Goal: Task Accomplishment & Management: Complete application form

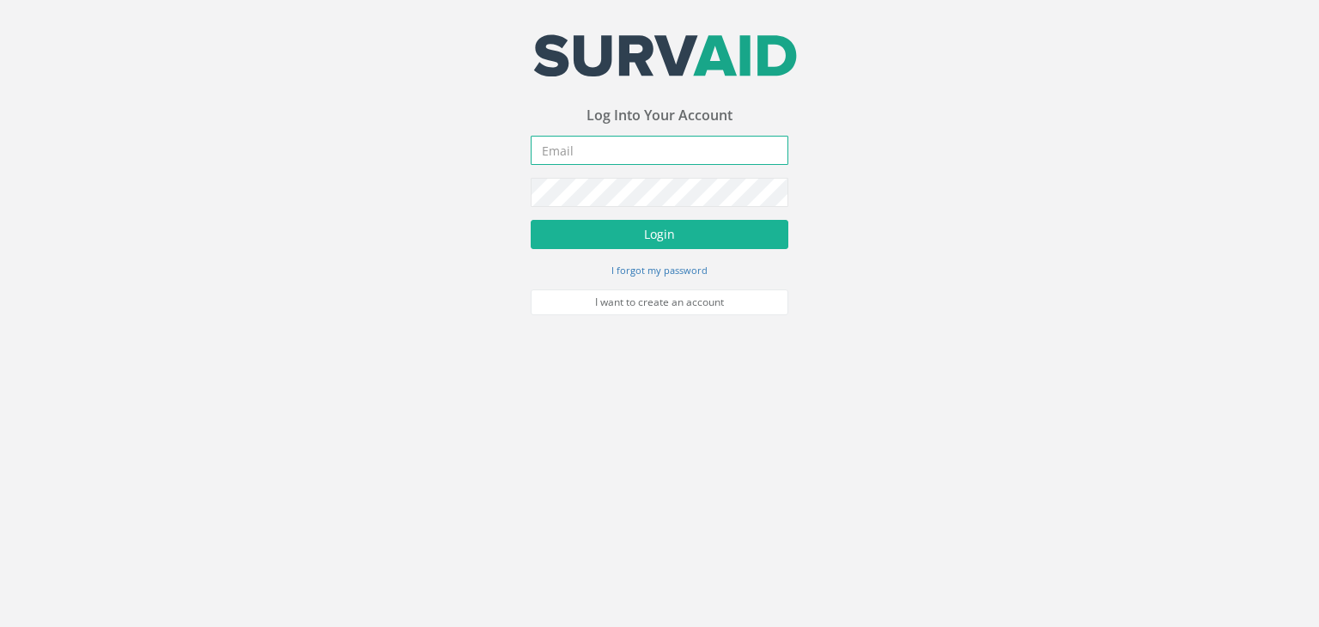
click at [646, 145] on input "email" at bounding box center [660, 150] width 258 height 29
type input "[PERSON_NAME][EMAIL_ADDRESS][DOMAIN_NAME]"
click at [531, 220] on button "Login" at bounding box center [660, 234] width 258 height 29
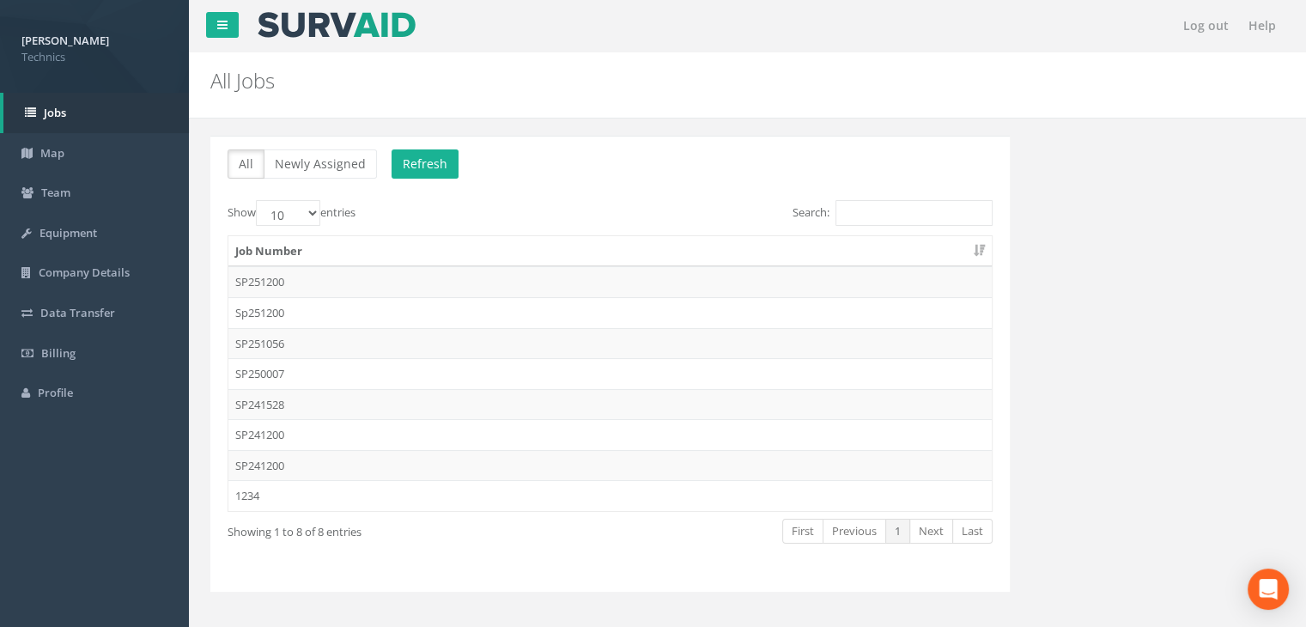
click at [285, 455] on td "SP241200" at bounding box center [610, 465] width 764 height 31
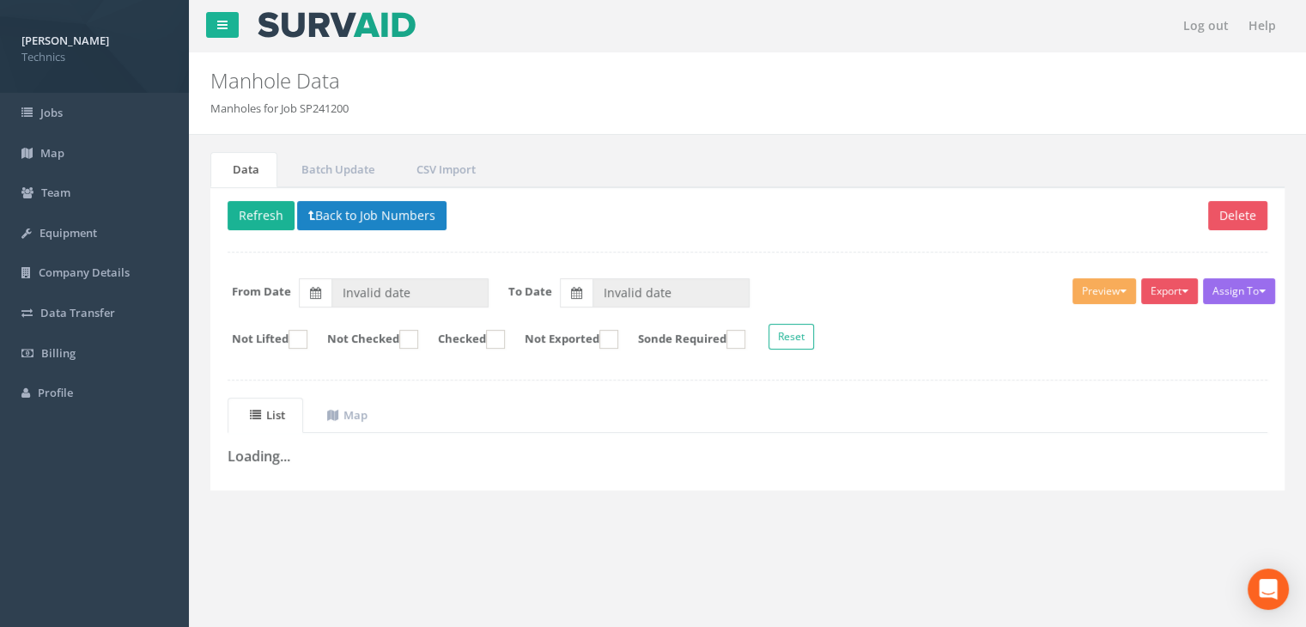
type input "[DATE]"
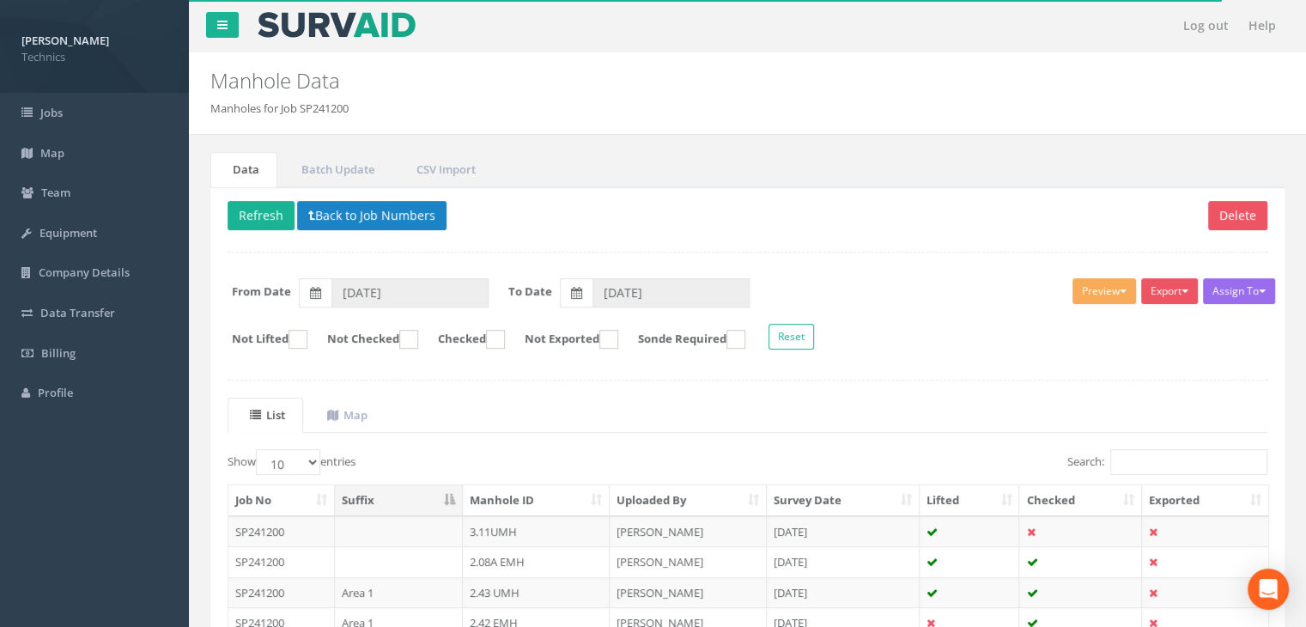
click at [839, 226] on p "Delete Refresh Back to Job Numbers" at bounding box center [748, 217] width 1040 height 33
click at [1134, 462] on input "Search:" at bounding box center [1188, 462] width 157 height 26
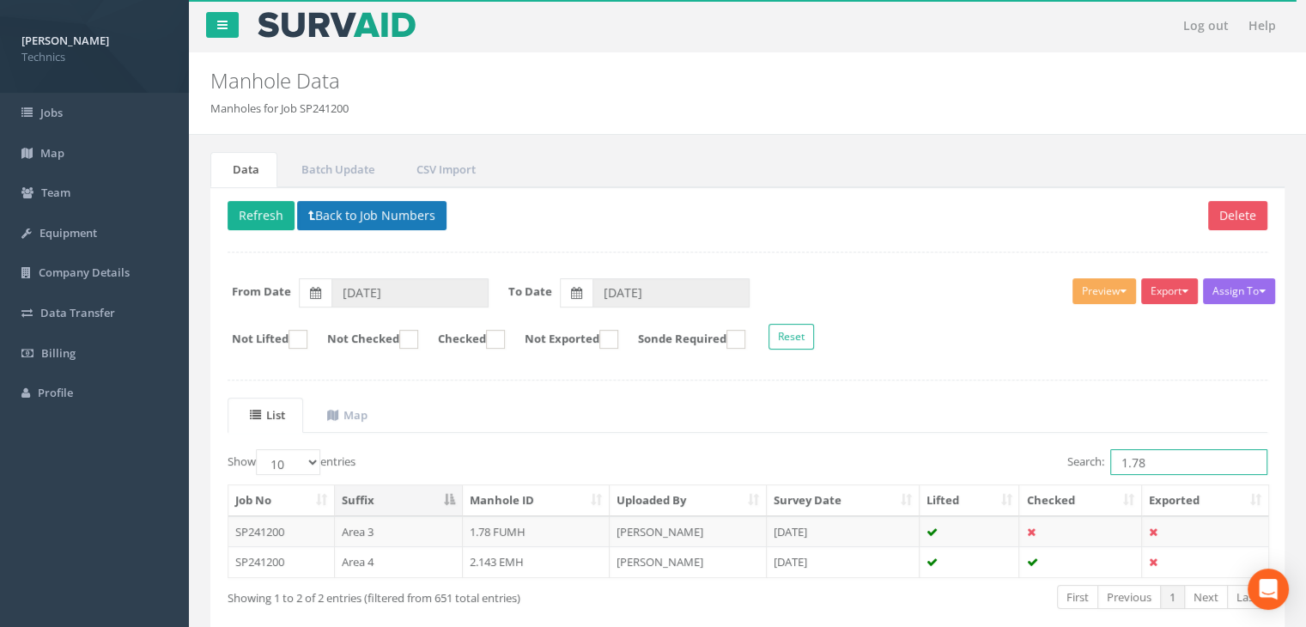
type input "1.78"
click at [330, 214] on button "Back to Job Numbers" at bounding box center [371, 215] width 149 height 29
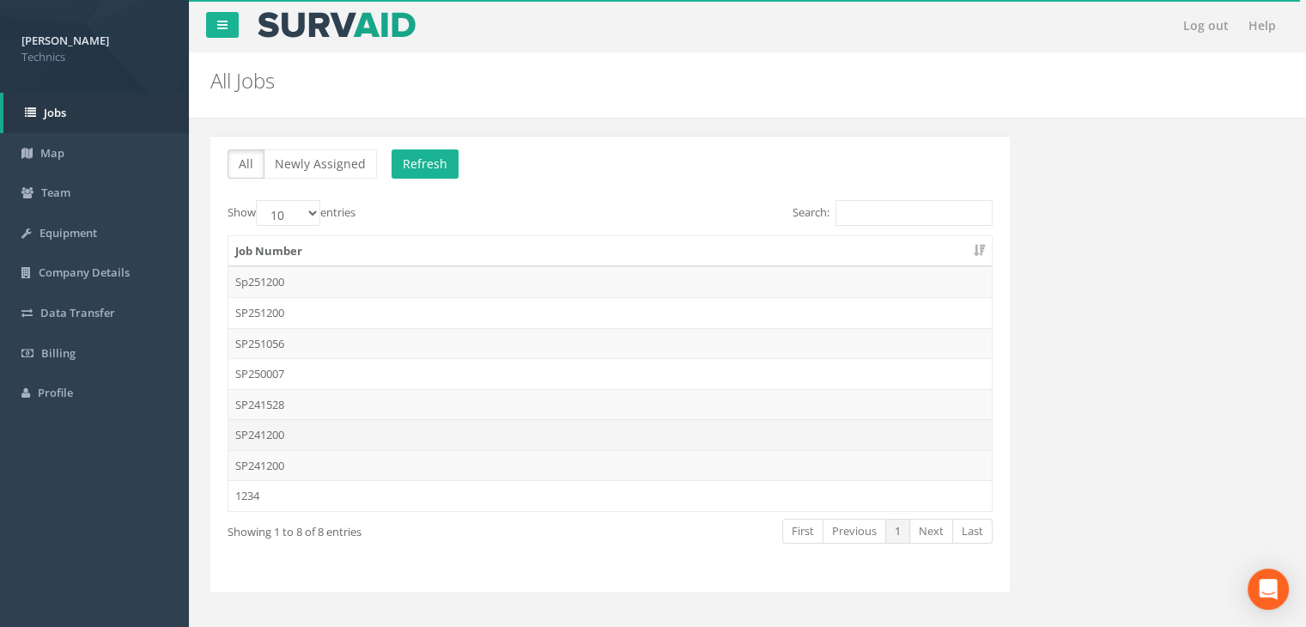
click at [306, 435] on td "SP241200" at bounding box center [610, 434] width 764 height 31
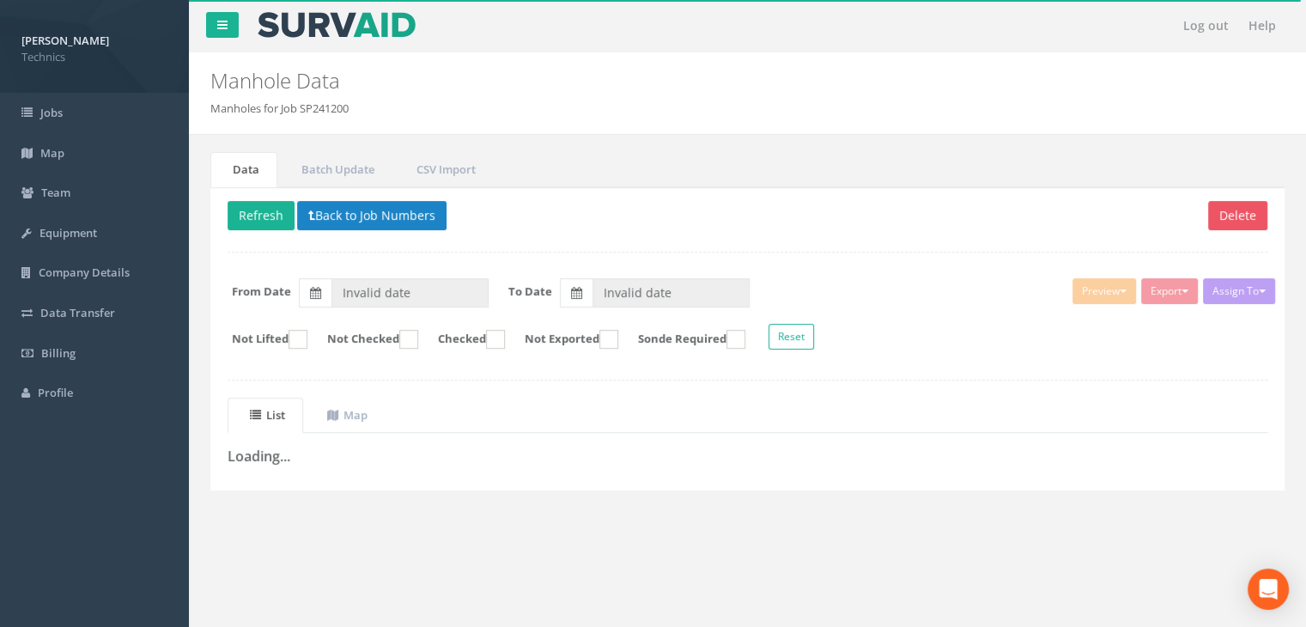
type input "[DATE]"
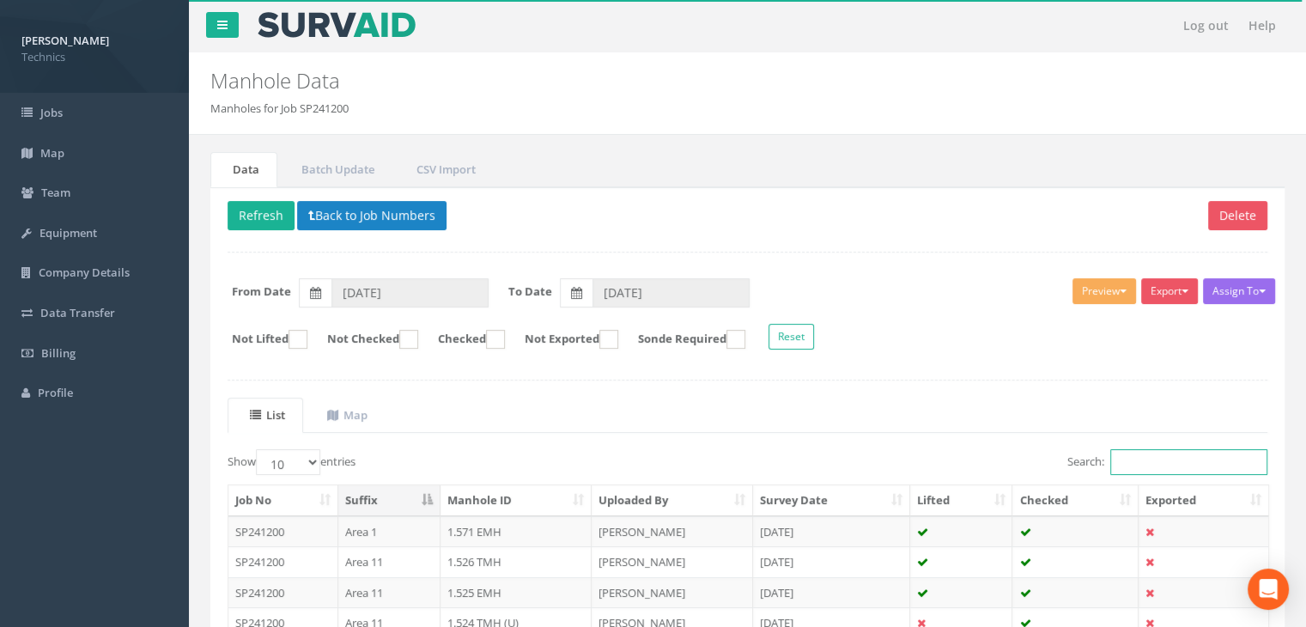
click at [1114, 459] on input "Search:" at bounding box center [1188, 462] width 157 height 26
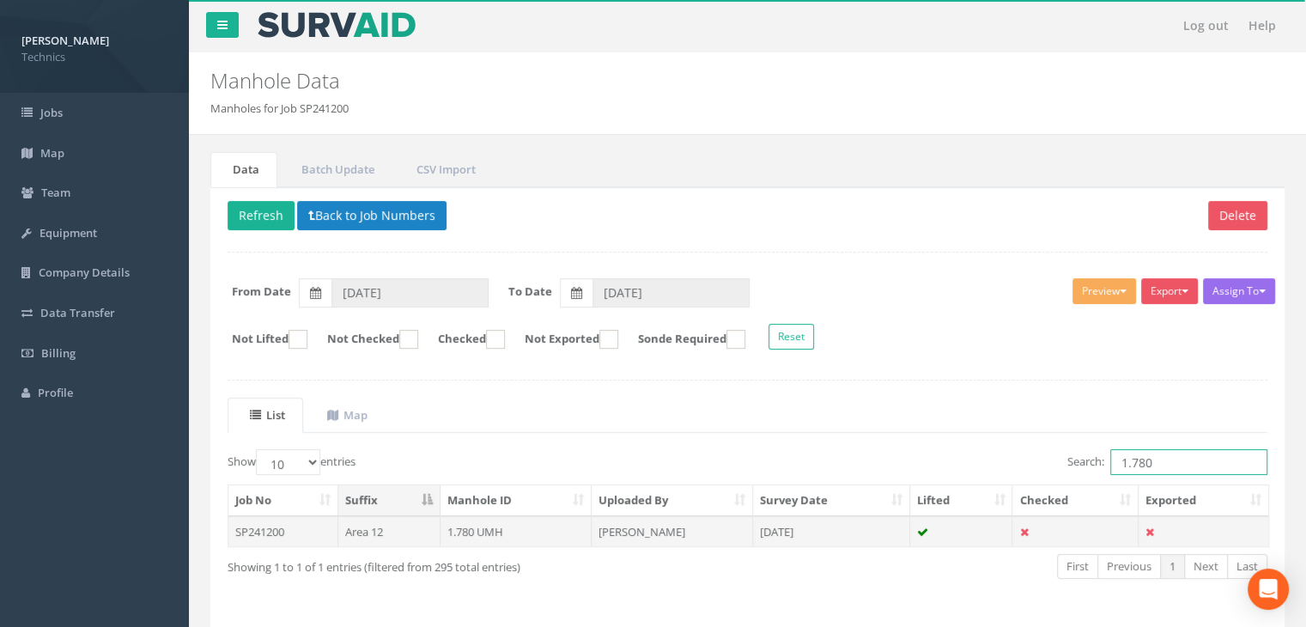
type input "1.780"
click at [615, 530] on td "[PERSON_NAME]" at bounding box center [672, 531] width 161 height 31
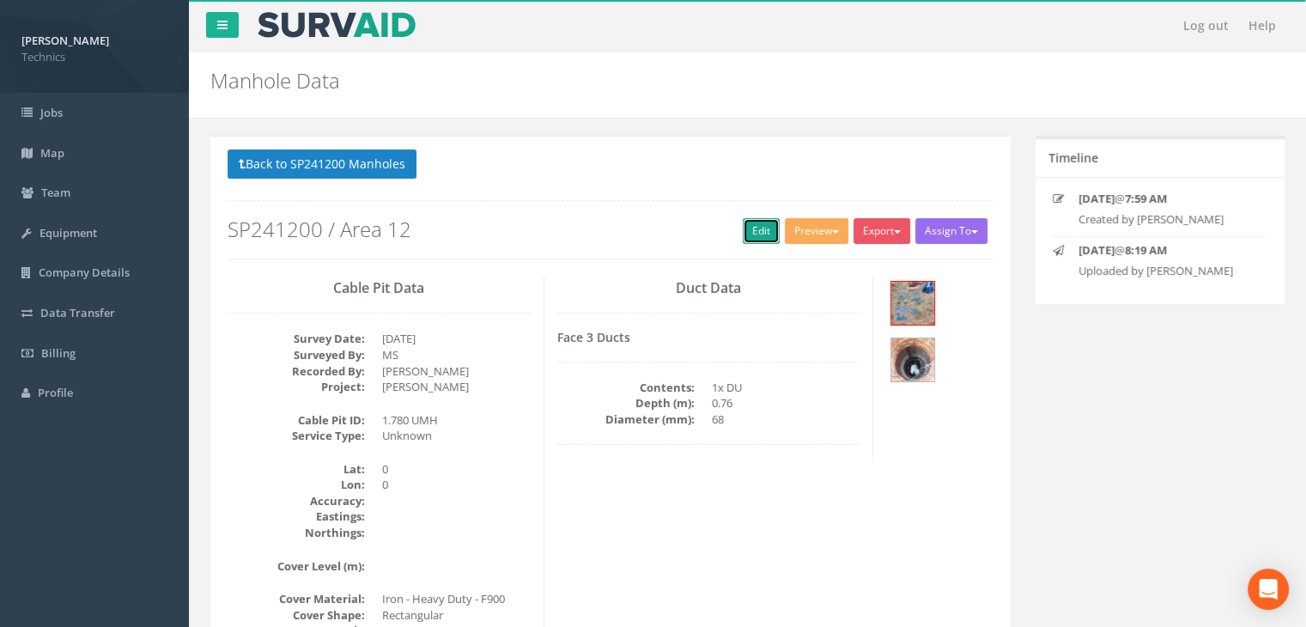
click at [757, 239] on link "Edit" at bounding box center [761, 231] width 37 height 26
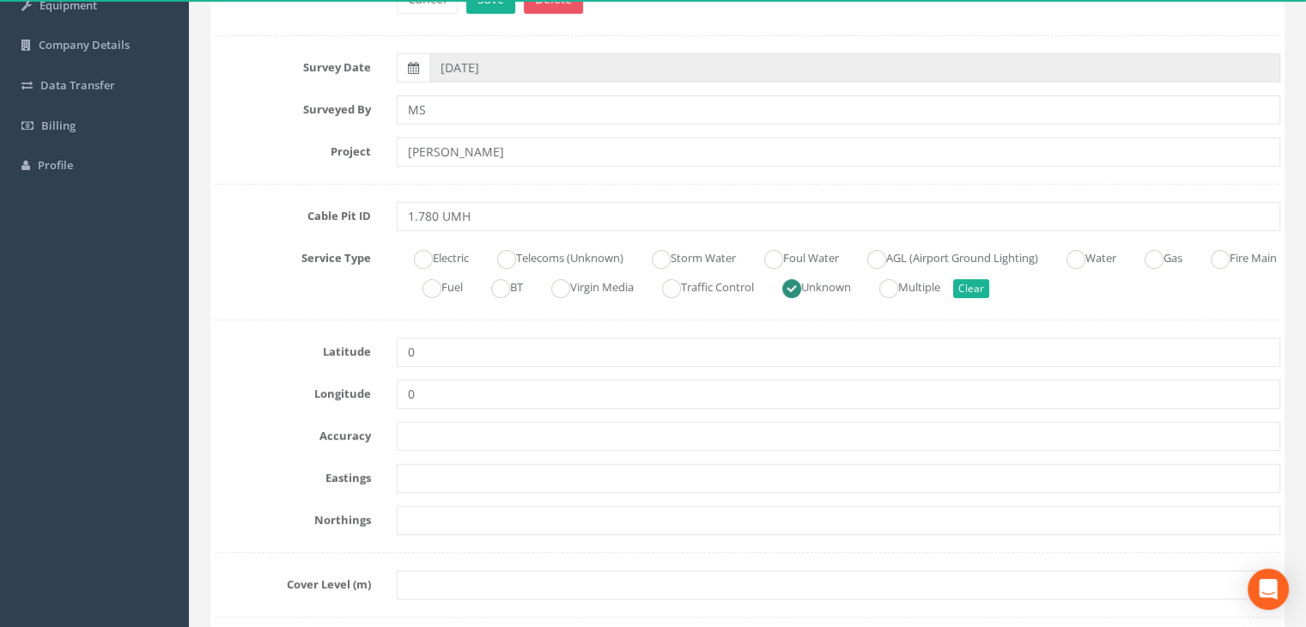
scroll to position [258, 0]
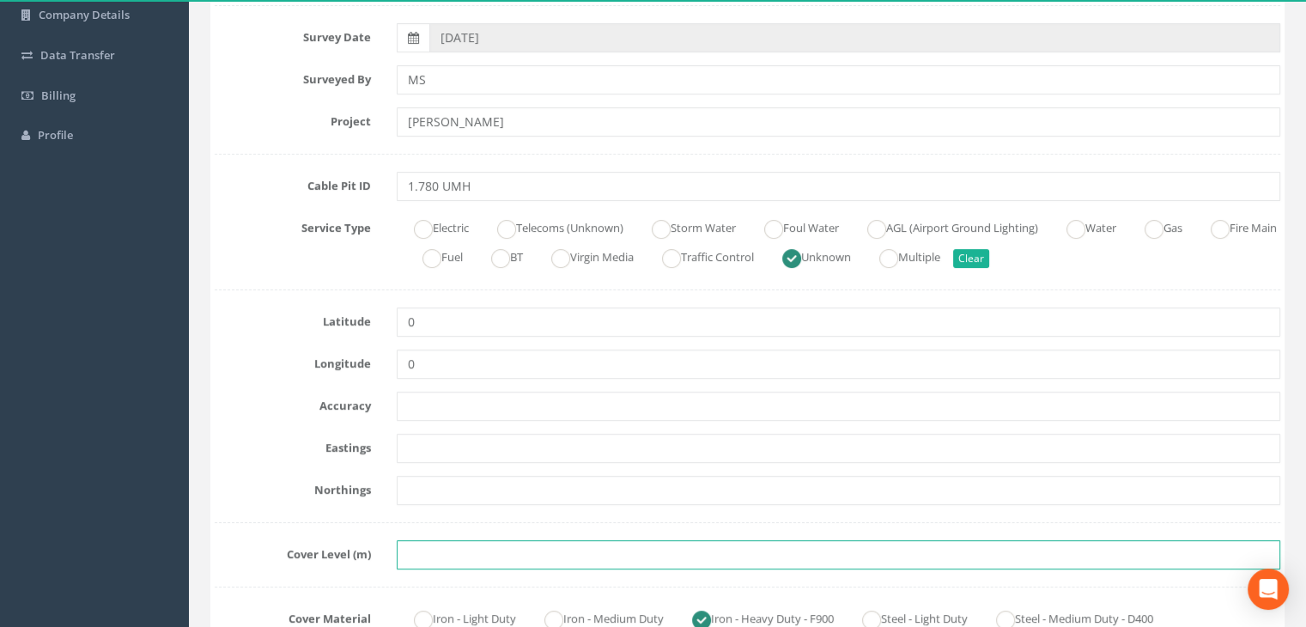
click at [426, 554] on input "text" at bounding box center [839, 554] width 884 height 29
paste input "74.5770"
type input "74.5770"
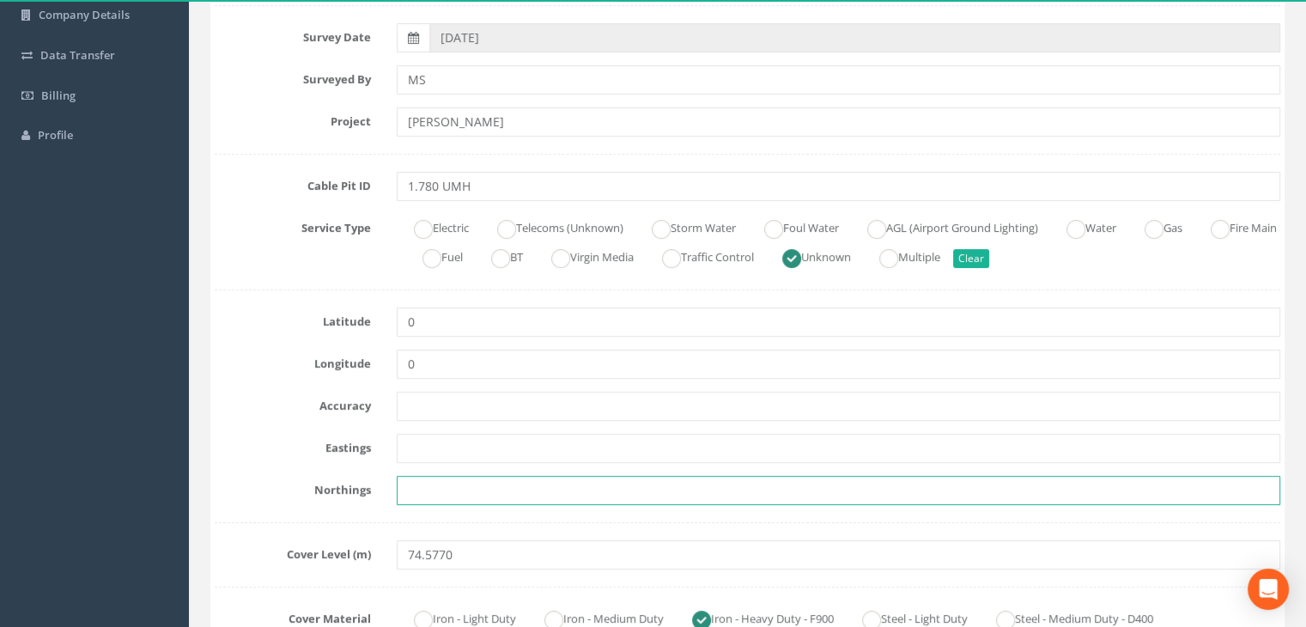
click at [420, 477] on input "text" at bounding box center [839, 490] width 884 height 29
paste input "205200.2340"
type input "205200.2340"
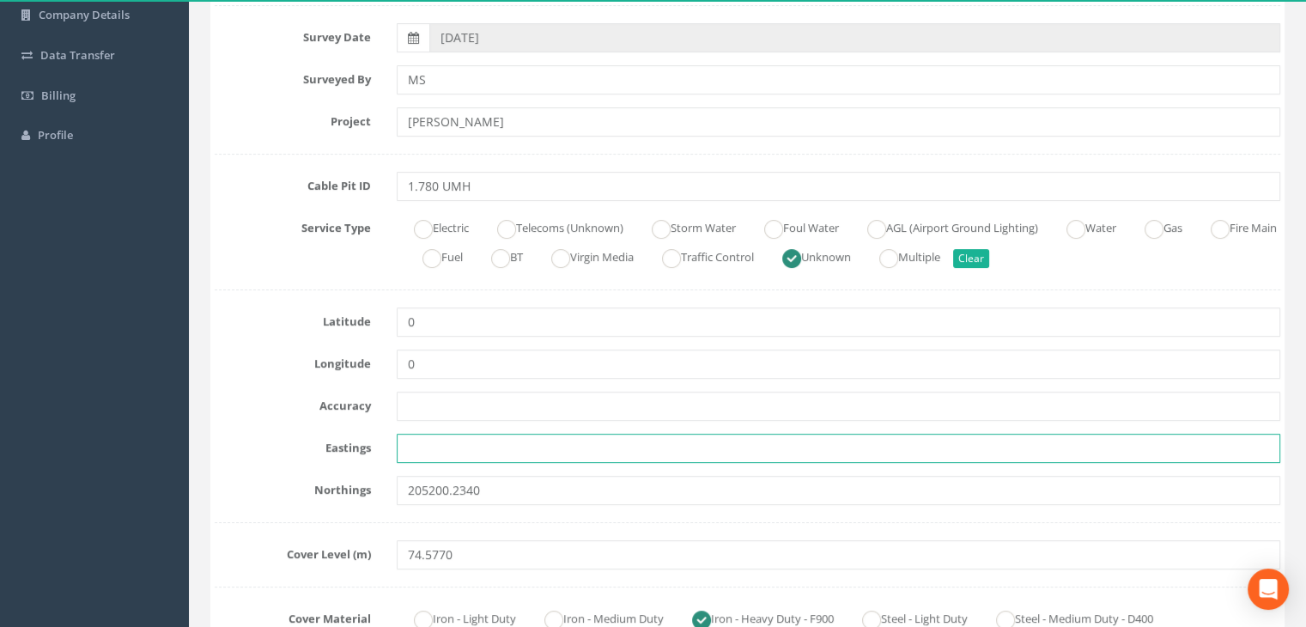
click at [418, 441] on input "text" at bounding box center [839, 448] width 884 height 29
paste input "429791.6080"
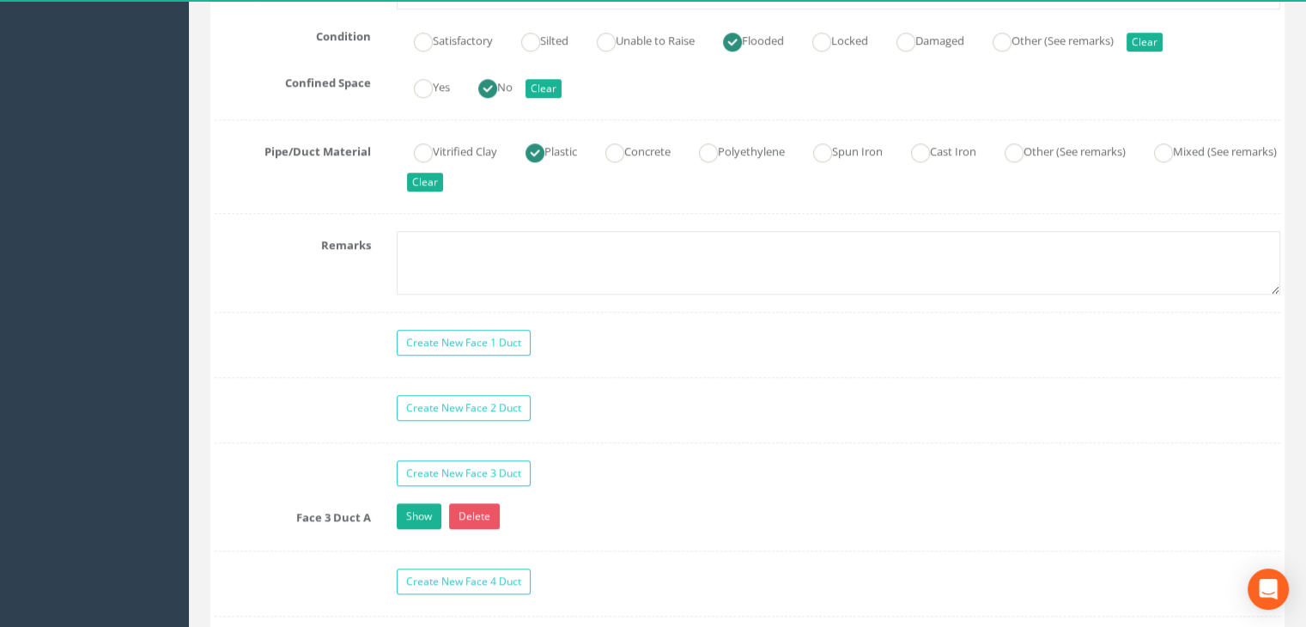
scroll to position [1374, 0]
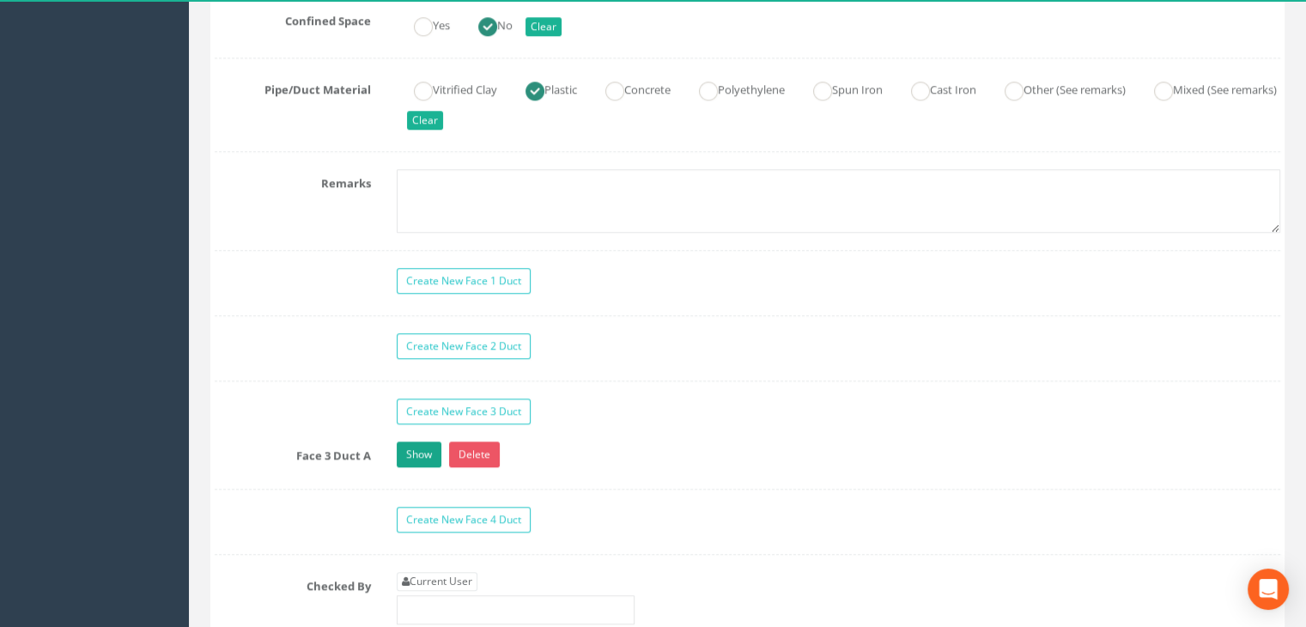
type input "429791.6080"
click at [417, 458] on link "Show" at bounding box center [419, 454] width 45 height 26
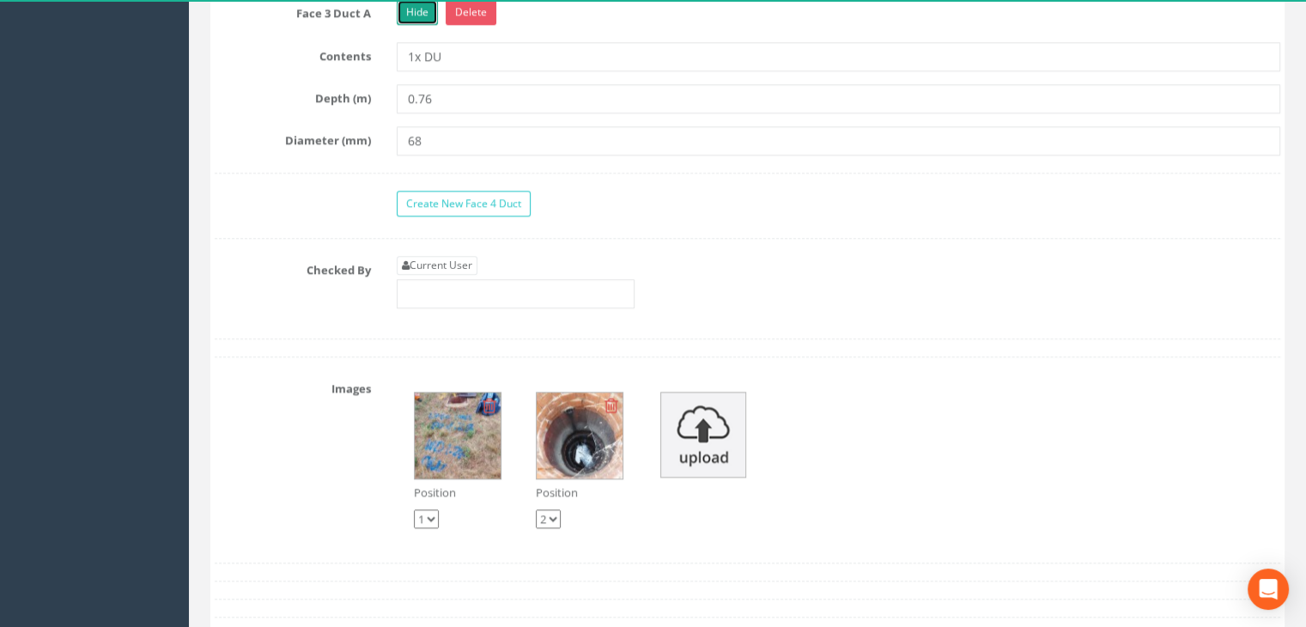
scroll to position [2061, 0]
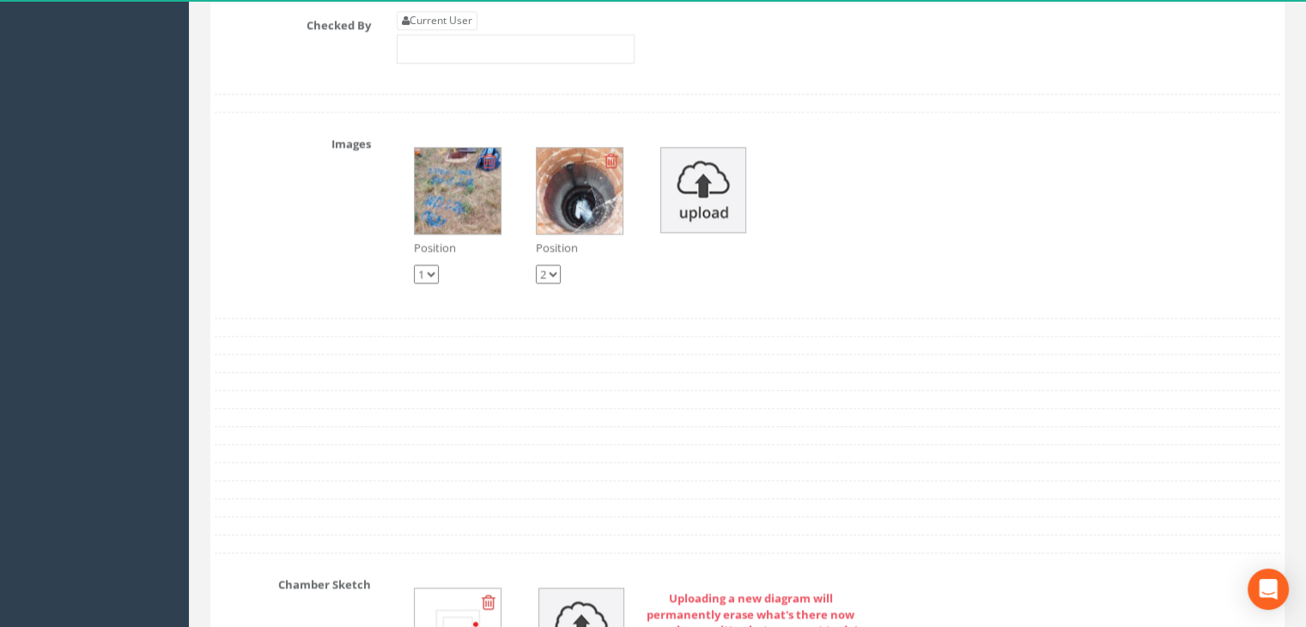
click at [475, 184] on img at bounding box center [458, 191] width 86 height 86
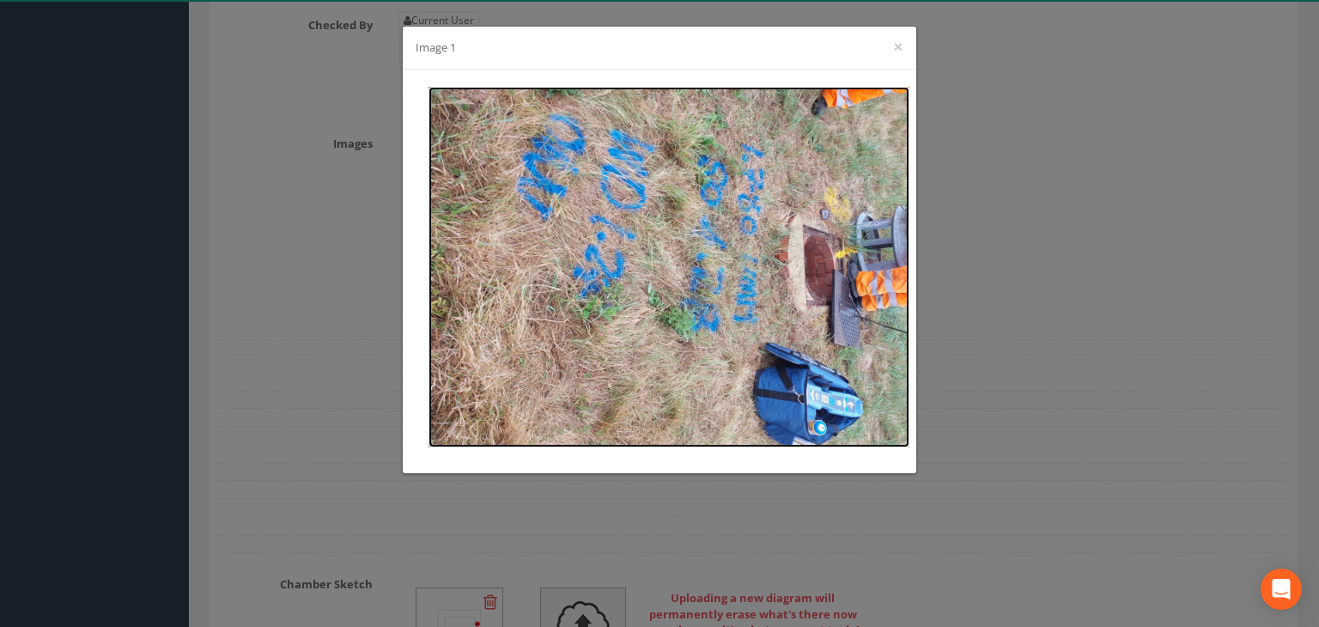
click at [857, 210] on img at bounding box center [669, 267] width 481 height 361
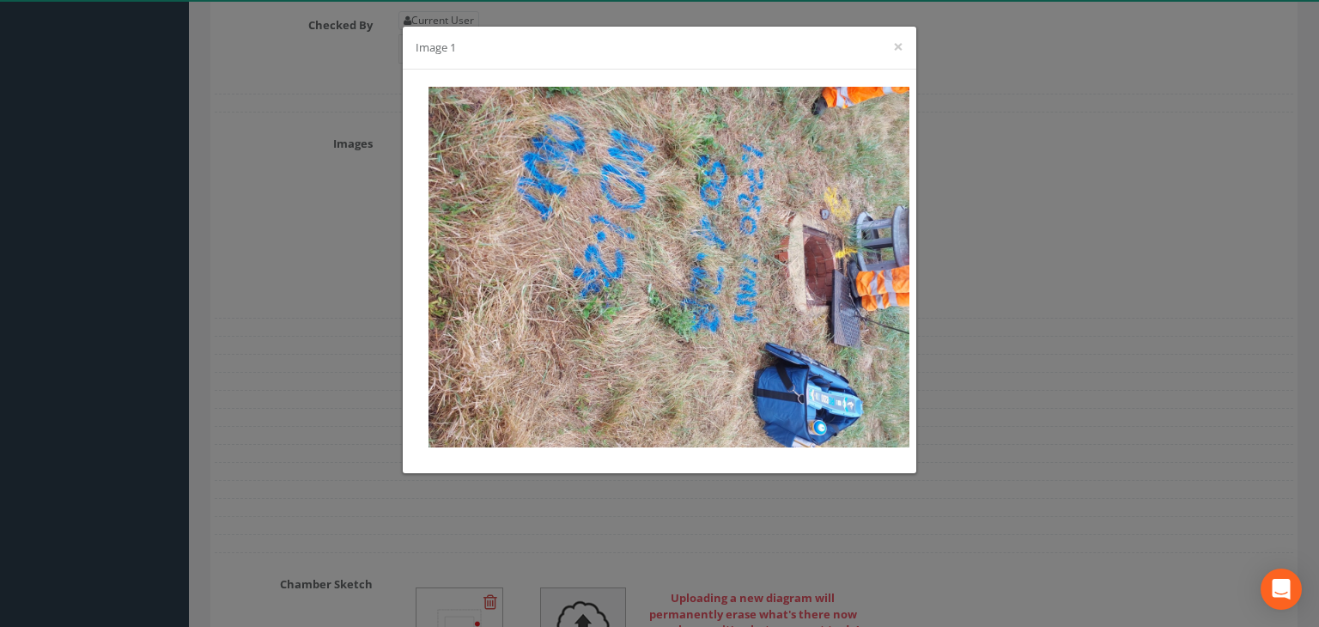
click at [987, 127] on div "Image 1 ×" at bounding box center [659, 313] width 1319 height 627
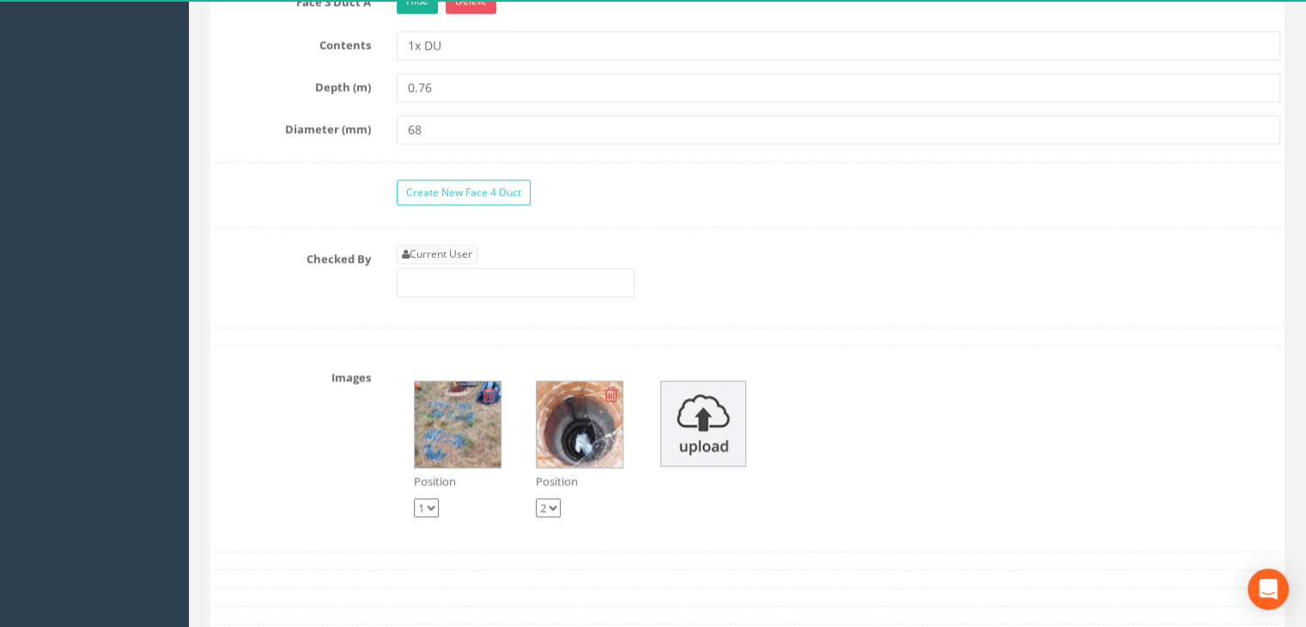
scroll to position [1632, 0]
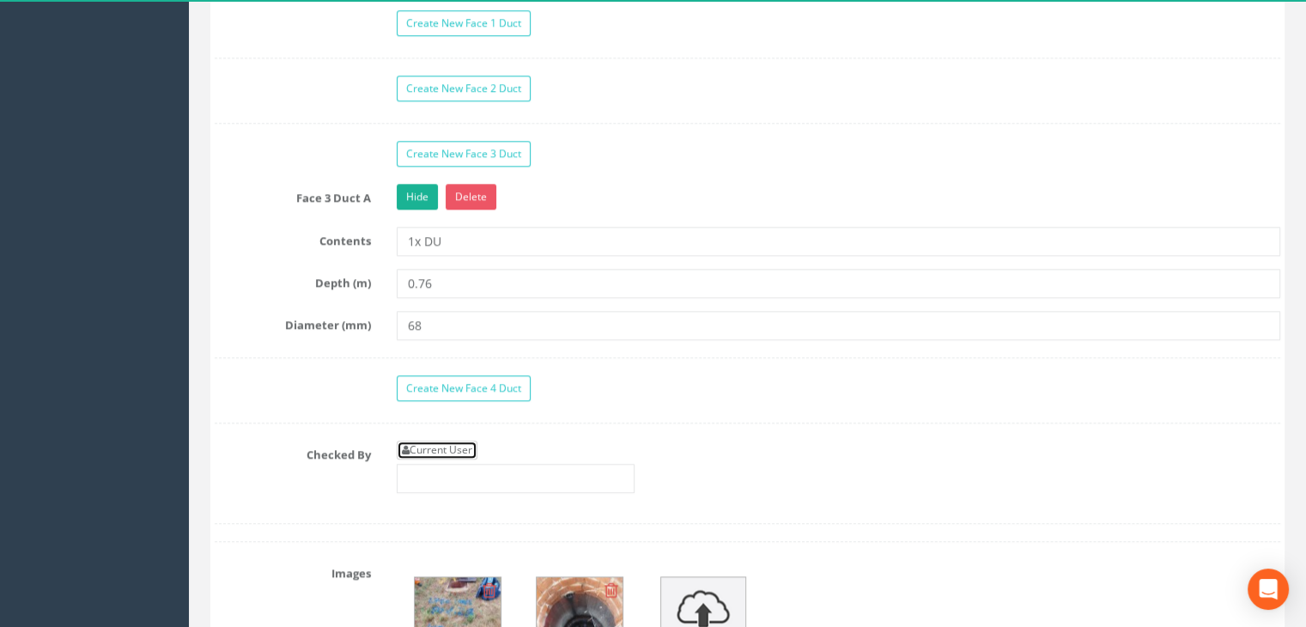
click at [443, 442] on link "Current User" at bounding box center [437, 450] width 81 height 19
type input "[PERSON_NAME]"
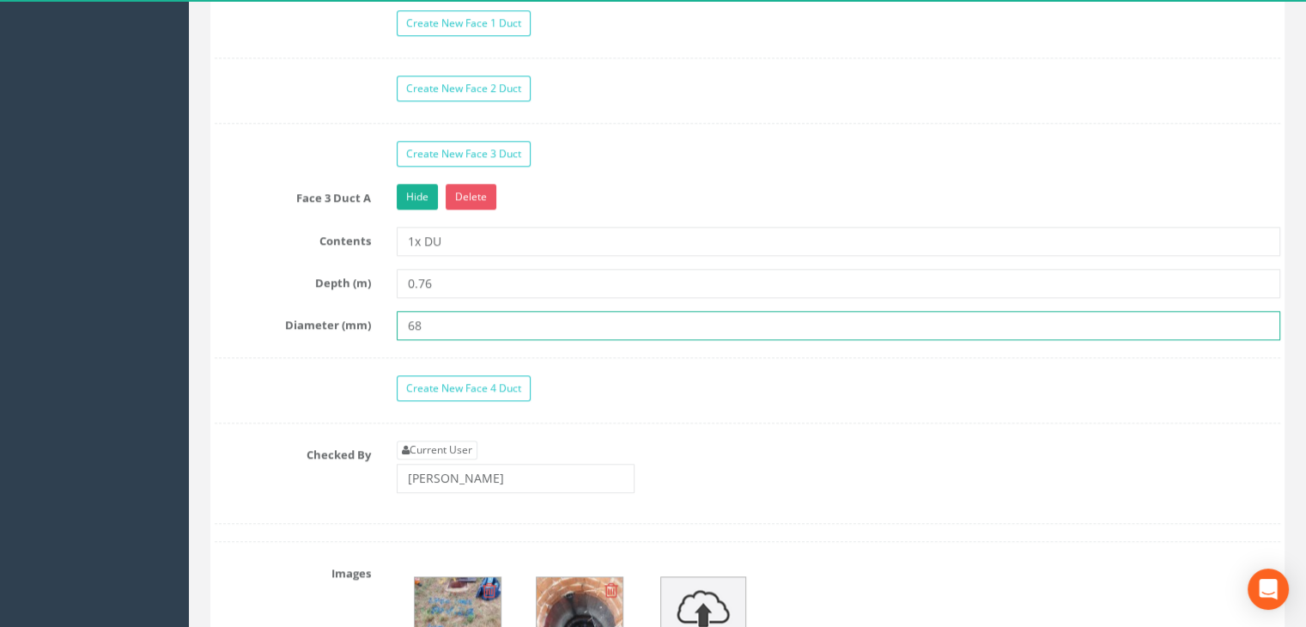
click at [460, 329] on input "68" at bounding box center [839, 325] width 884 height 29
type input "6"
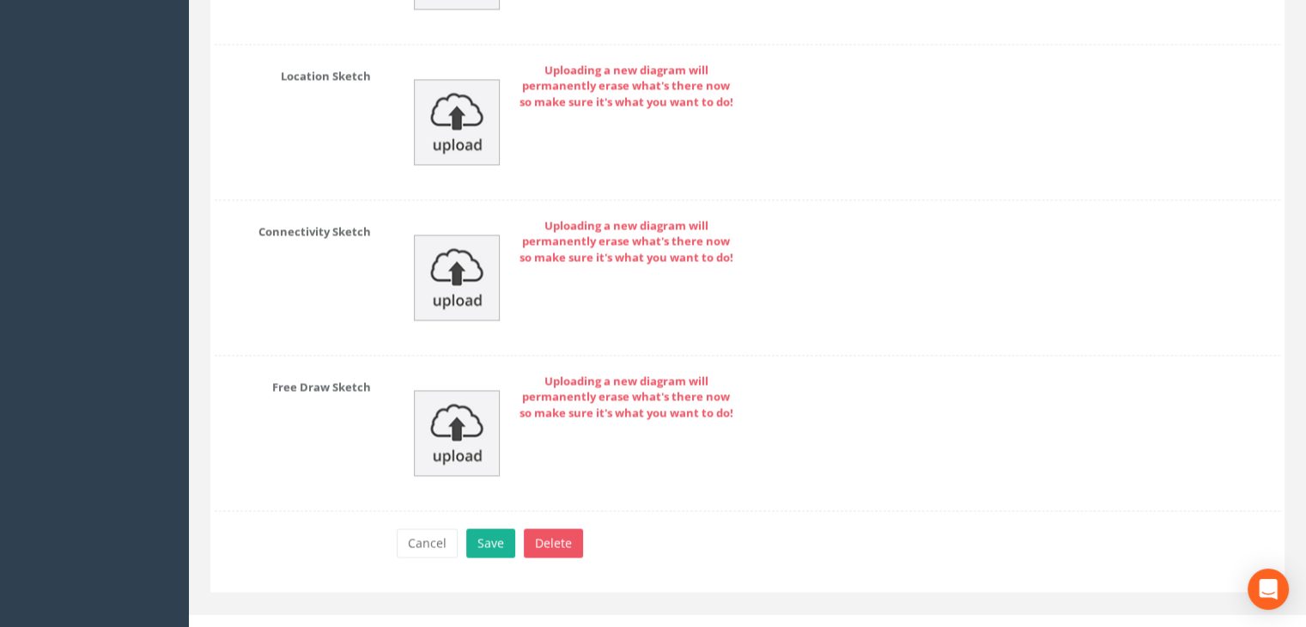
scroll to position [2894, 0]
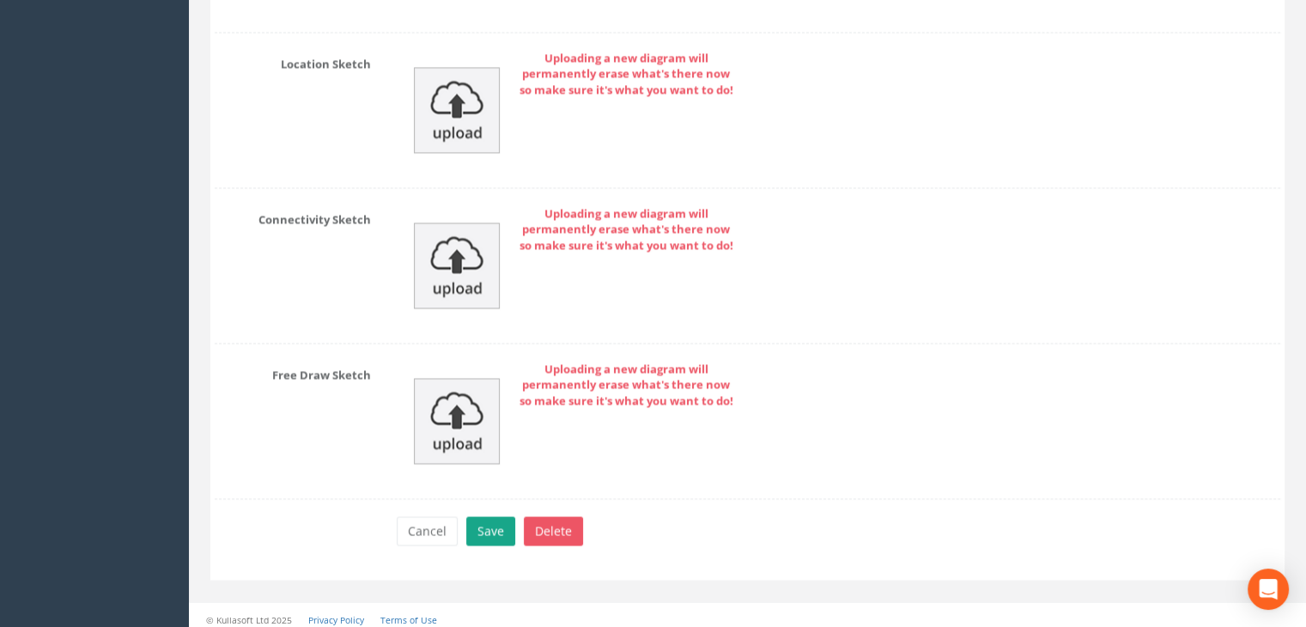
type input "70"
click at [485, 516] on button "Save" at bounding box center [490, 530] width 49 height 29
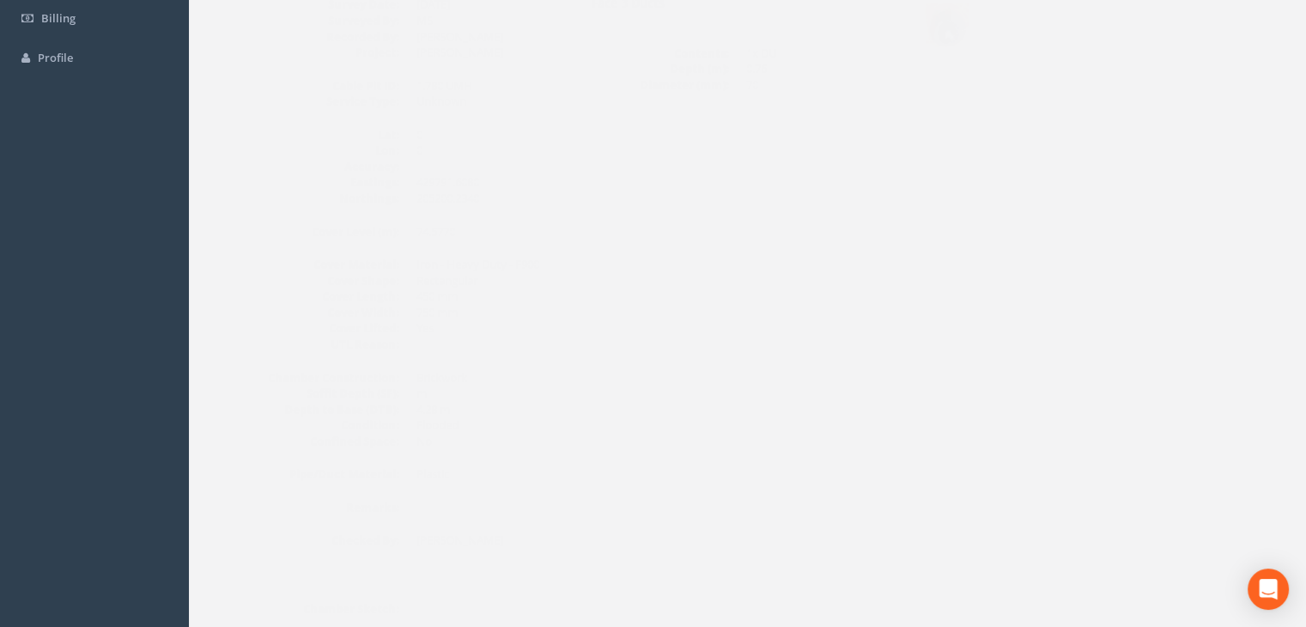
scroll to position [201, 0]
click at [934, 137] on img at bounding box center [912, 158] width 43 height 43
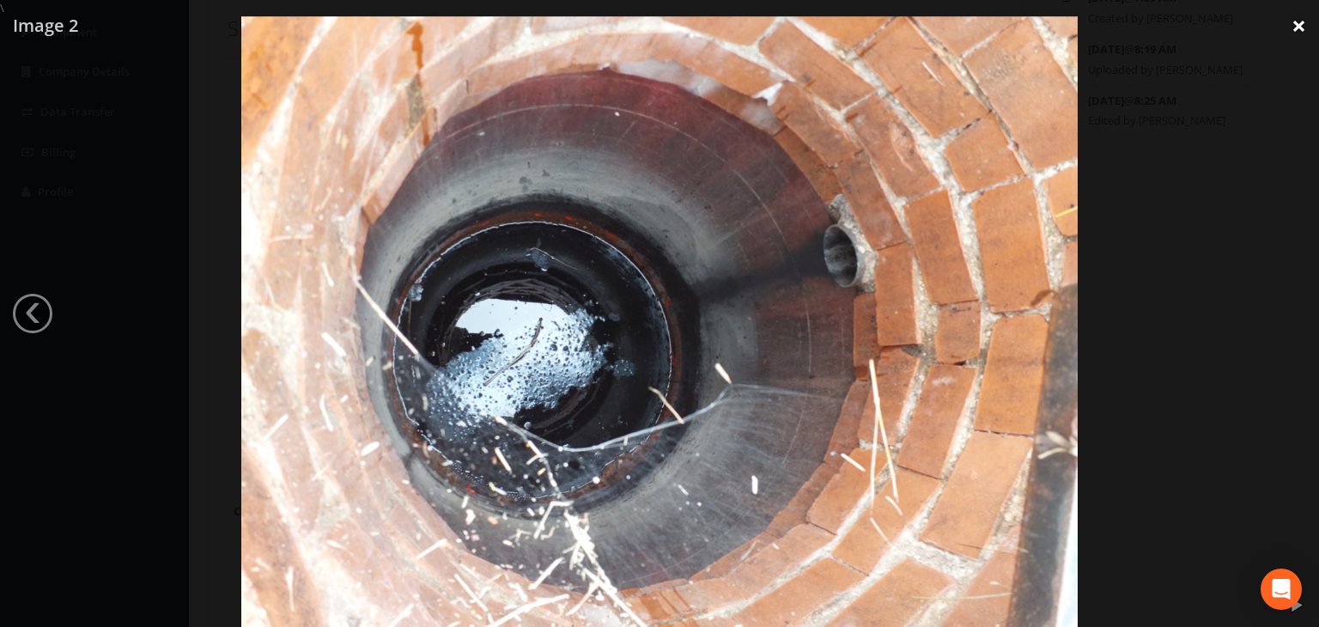
click at [1294, 28] on link "×" at bounding box center [1299, 26] width 40 height 52
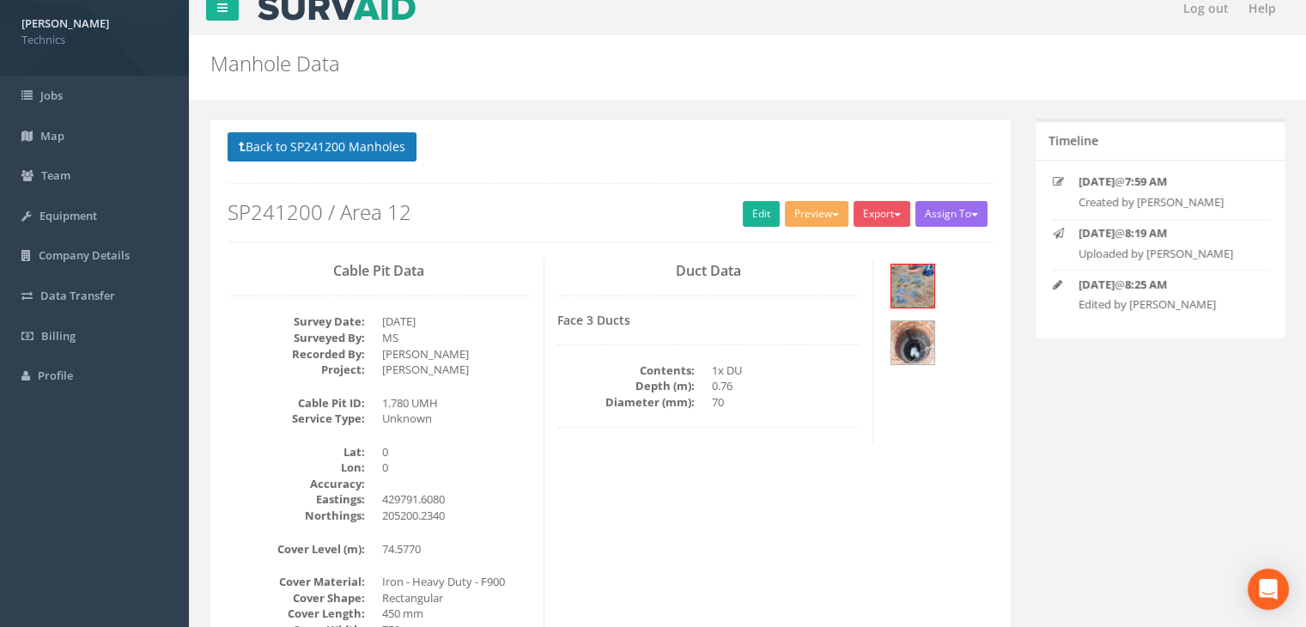
scroll to position [0, 0]
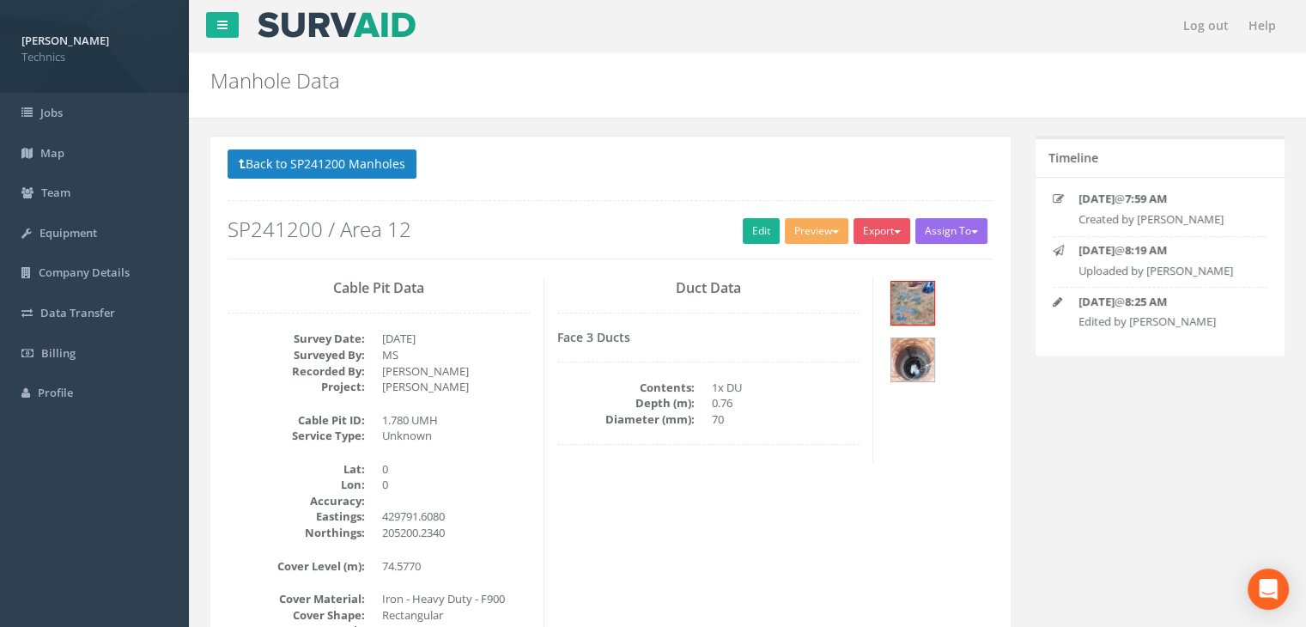
click at [721, 409] on dd "0.76" at bounding box center [786, 403] width 149 height 16
click at [915, 301] on img at bounding box center [912, 303] width 43 height 43
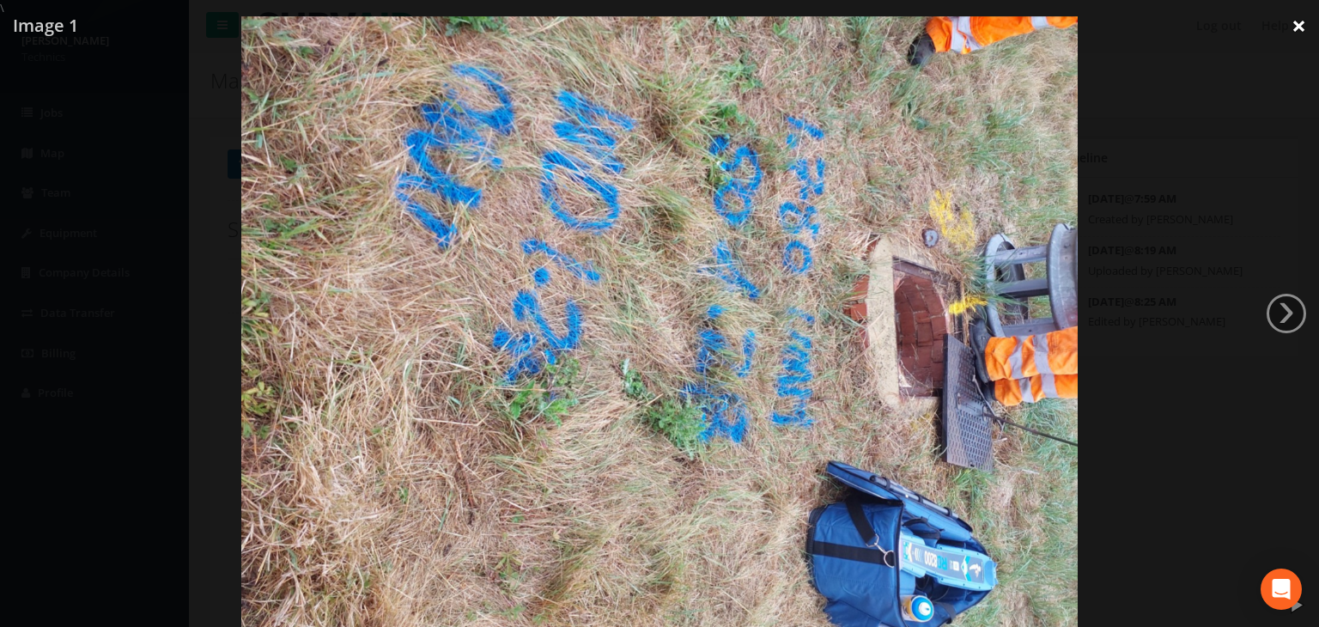
click at [1297, 23] on link "×" at bounding box center [1299, 26] width 40 height 52
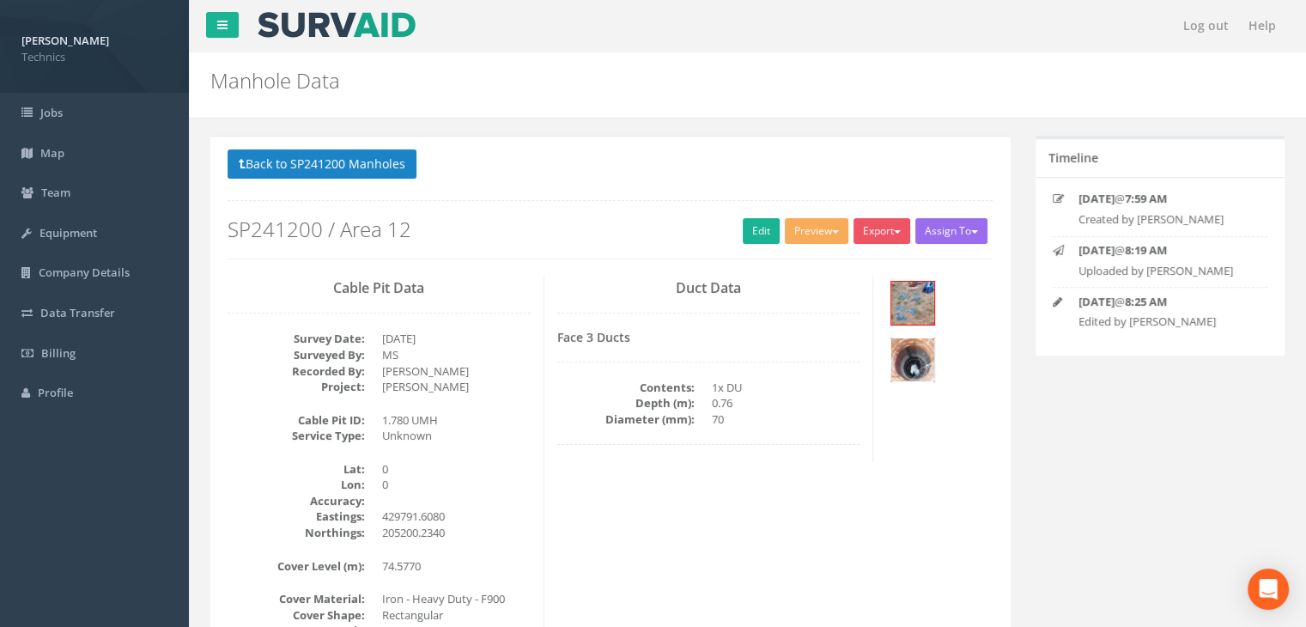
click at [934, 338] on img at bounding box center [912, 359] width 43 height 43
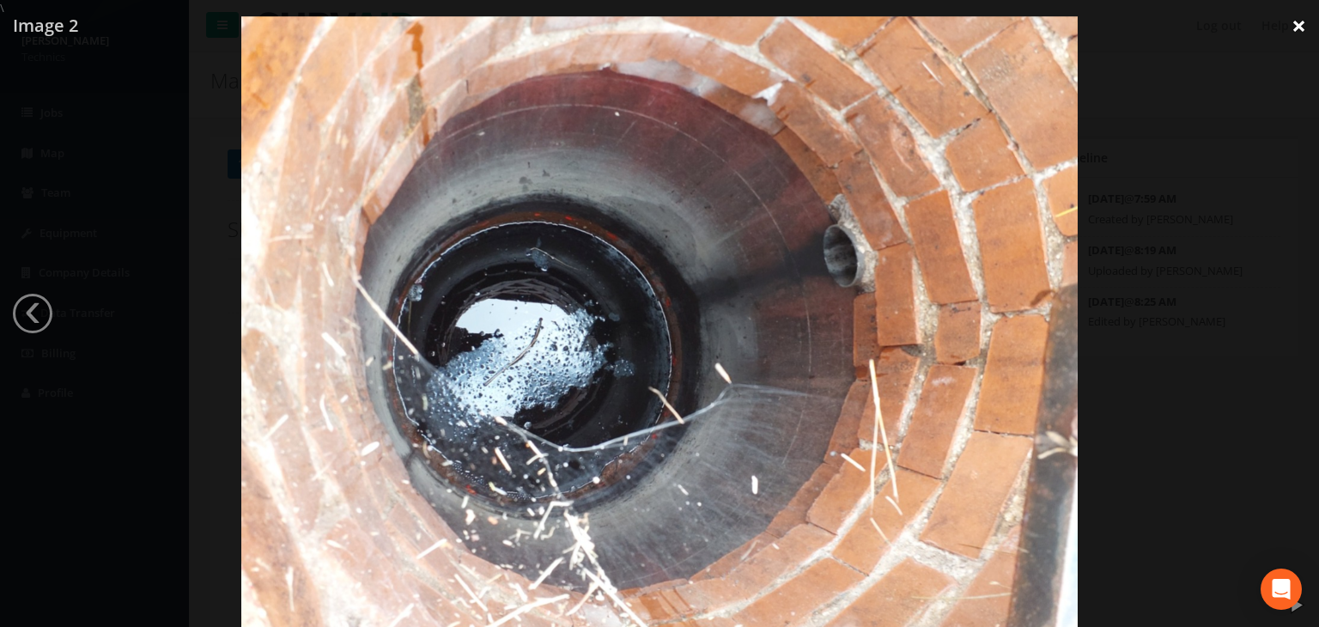
click at [1290, 31] on link "×" at bounding box center [1299, 26] width 40 height 52
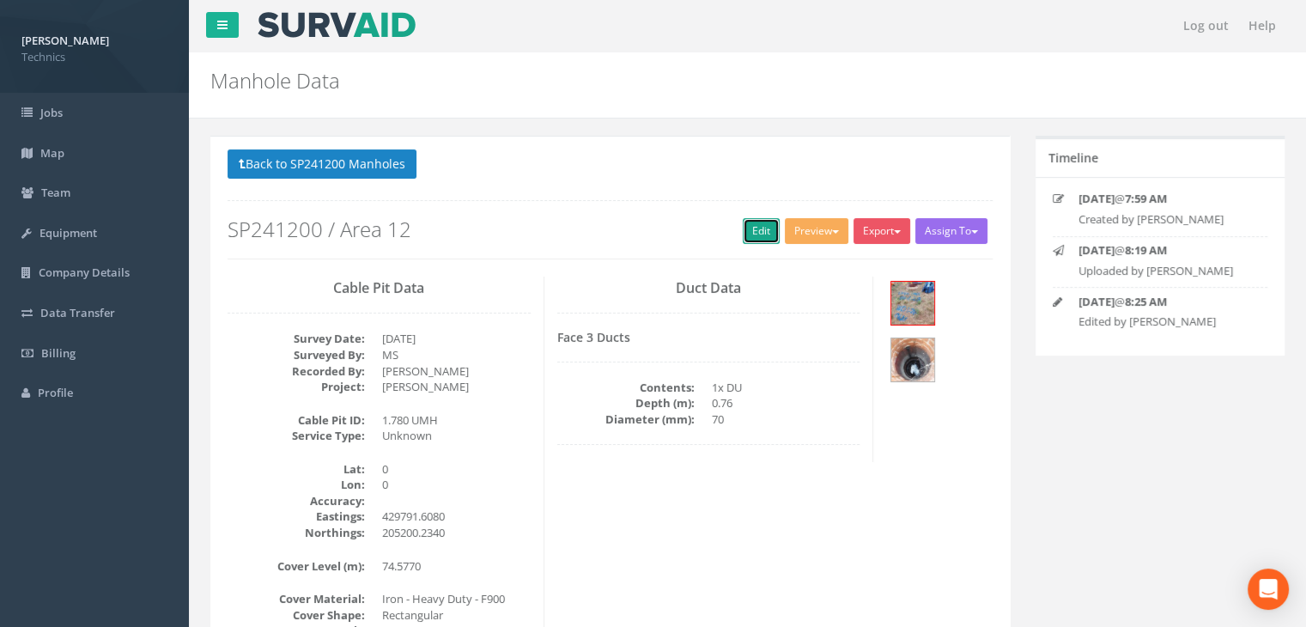
click at [752, 234] on link "Edit" at bounding box center [761, 231] width 37 height 26
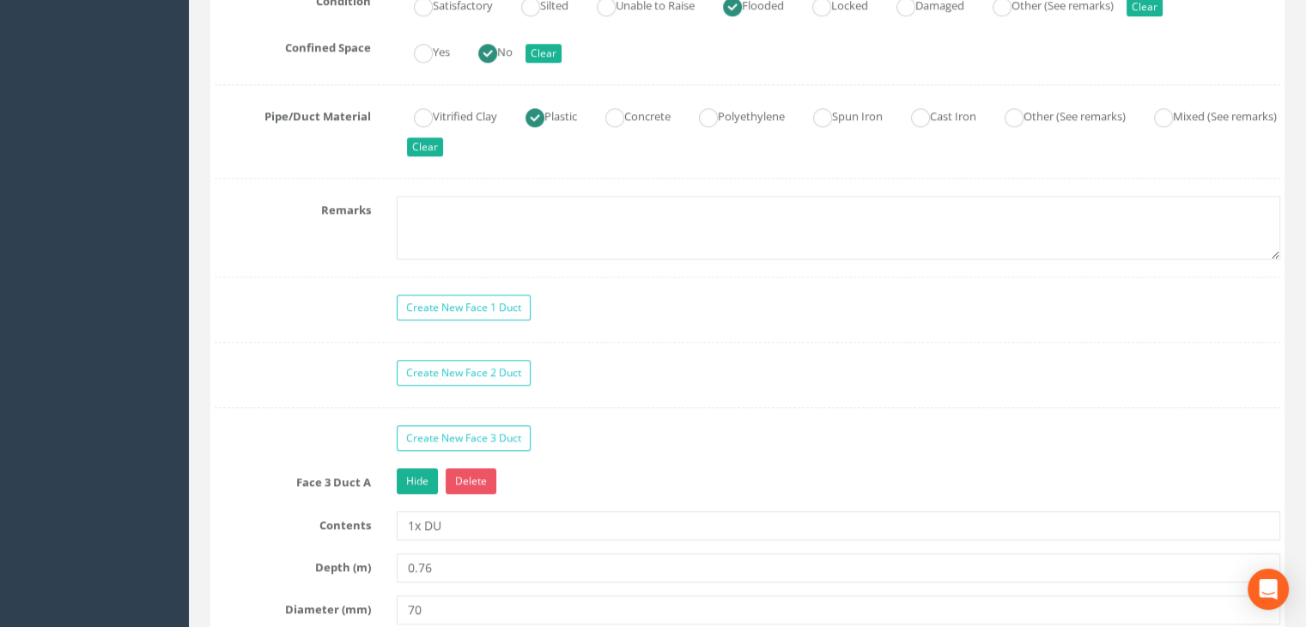
scroll to position [1374, 0]
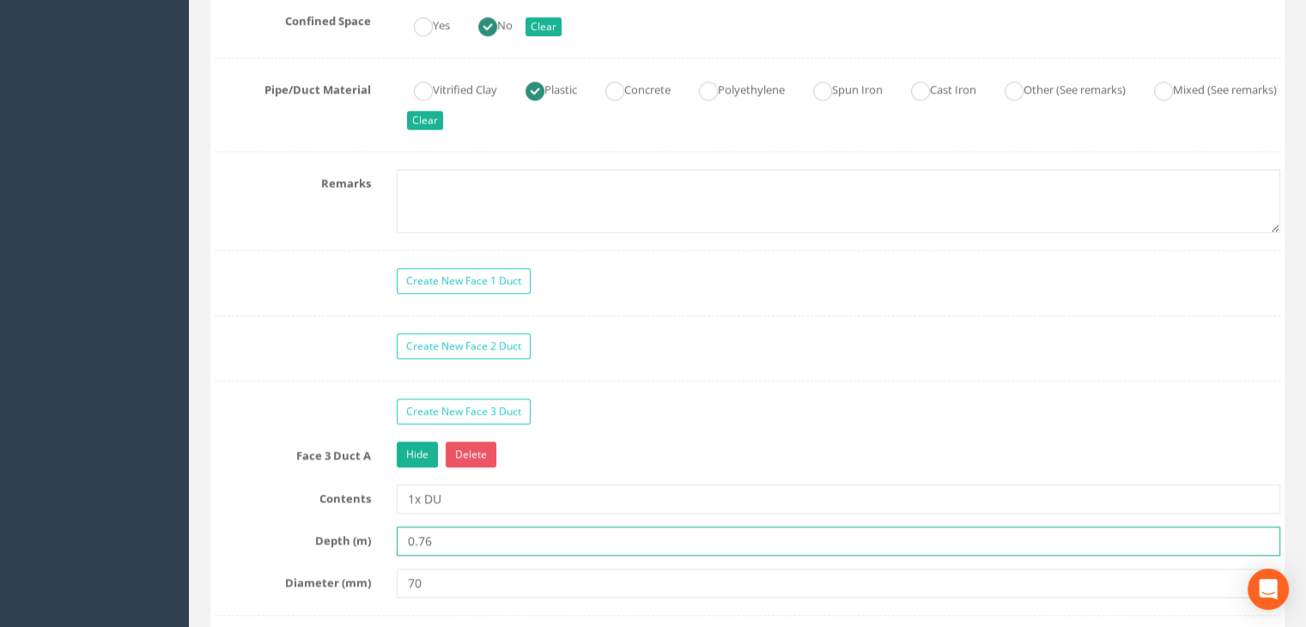
click at [468, 539] on input "0.76" at bounding box center [839, 540] width 884 height 29
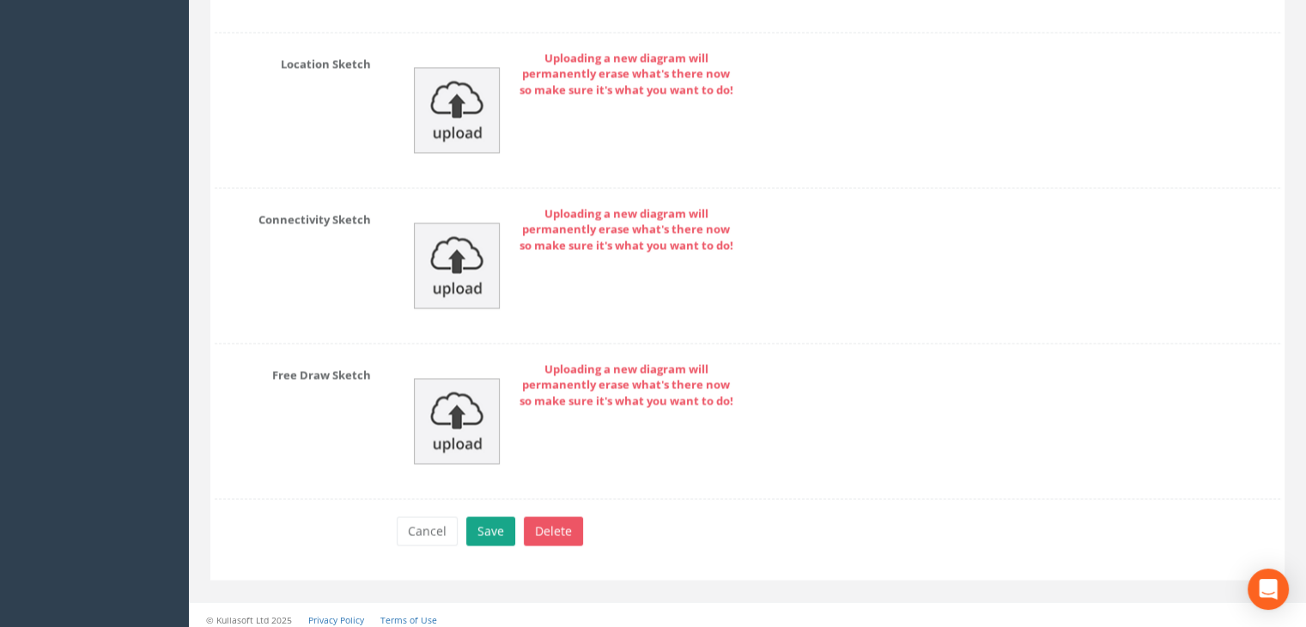
type input "0.46"
click at [483, 526] on button "Save" at bounding box center [490, 530] width 49 height 29
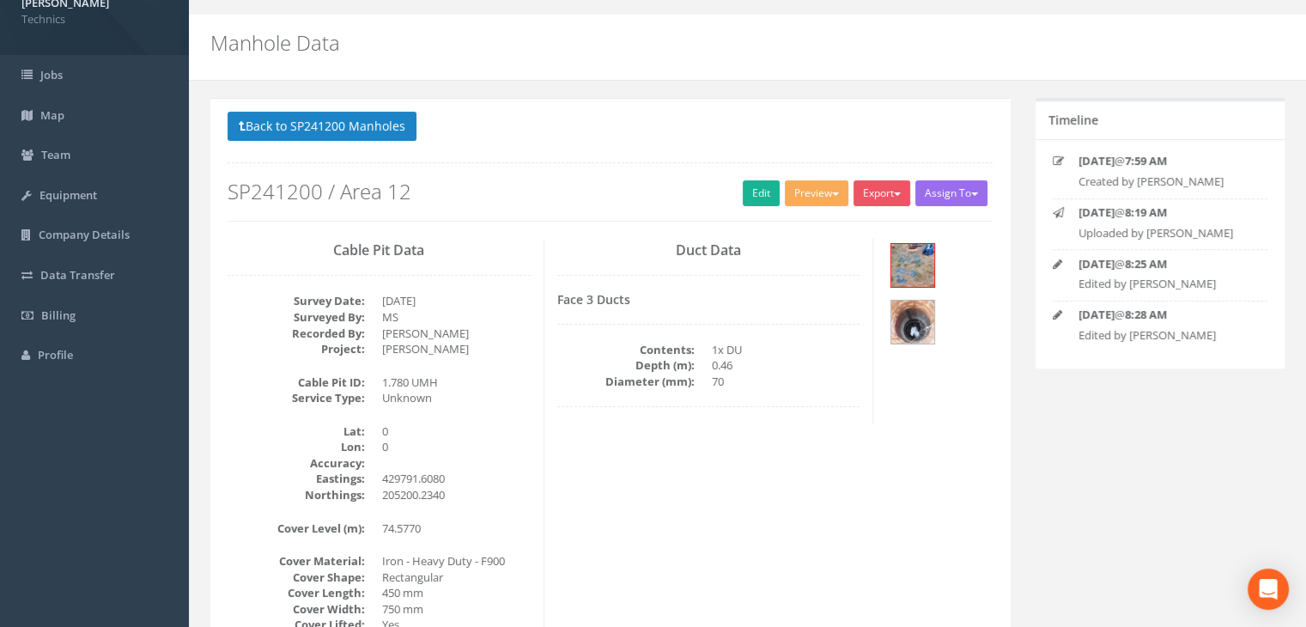
scroll to position [0, 0]
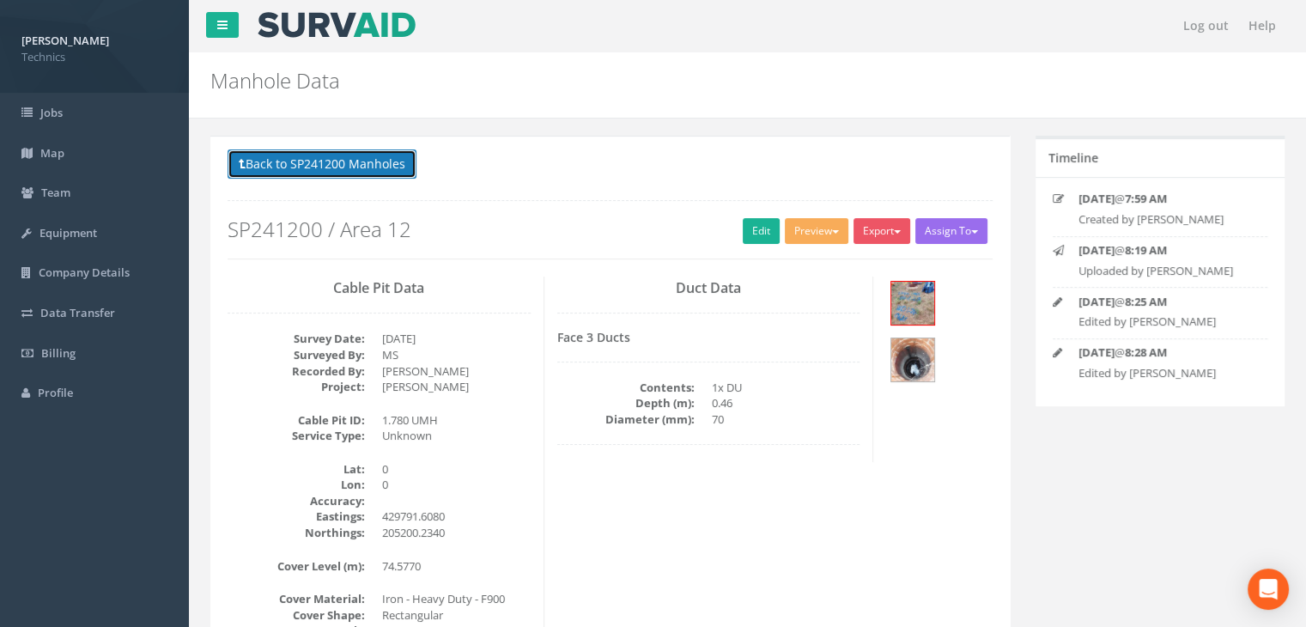
click at [360, 153] on button "Back to SP241200 Manholes" at bounding box center [322, 163] width 189 height 29
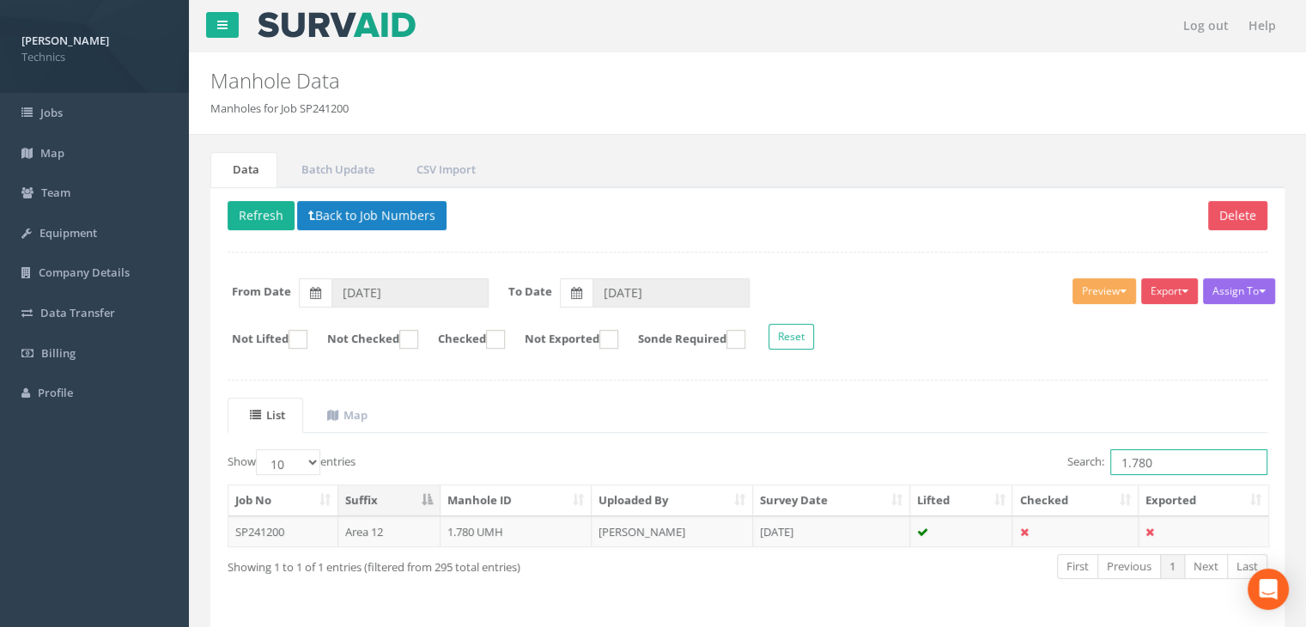
click at [1185, 465] on input "1.780" at bounding box center [1188, 462] width 157 height 26
type input "1.782"
click at [687, 531] on td "[PERSON_NAME]" at bounding box center [672, 531] width 161 height 31
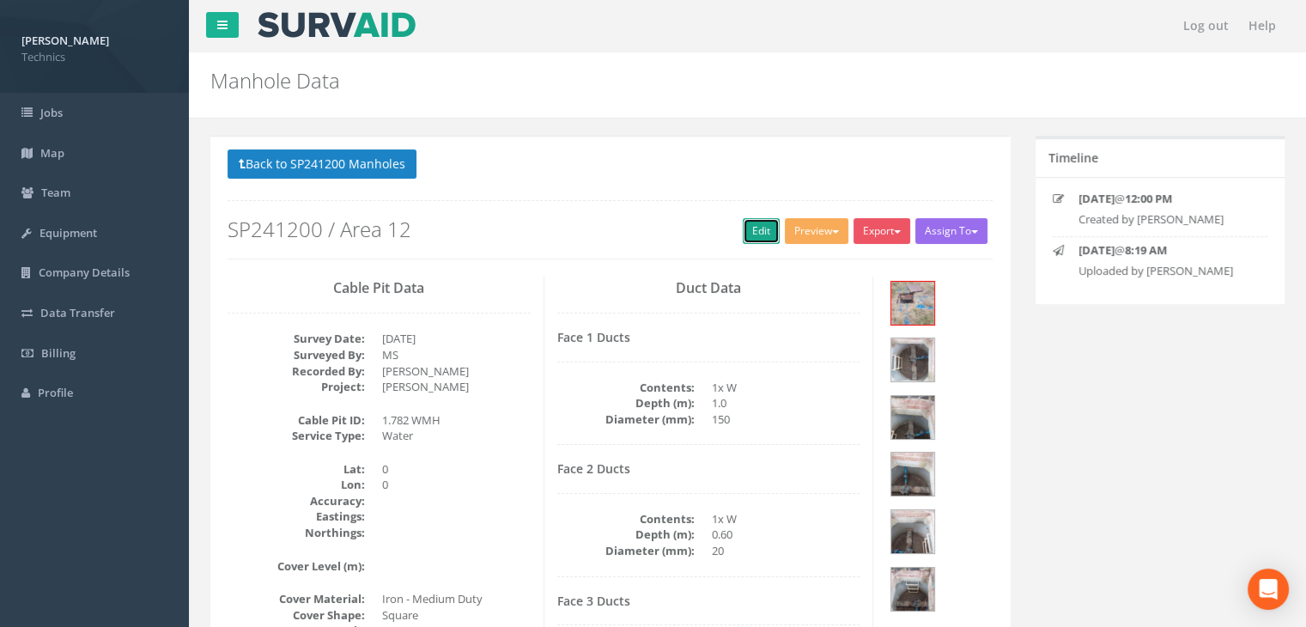
click at [754, 232] on link "Edit" at bounding box center [761, 231] width 37 height 26
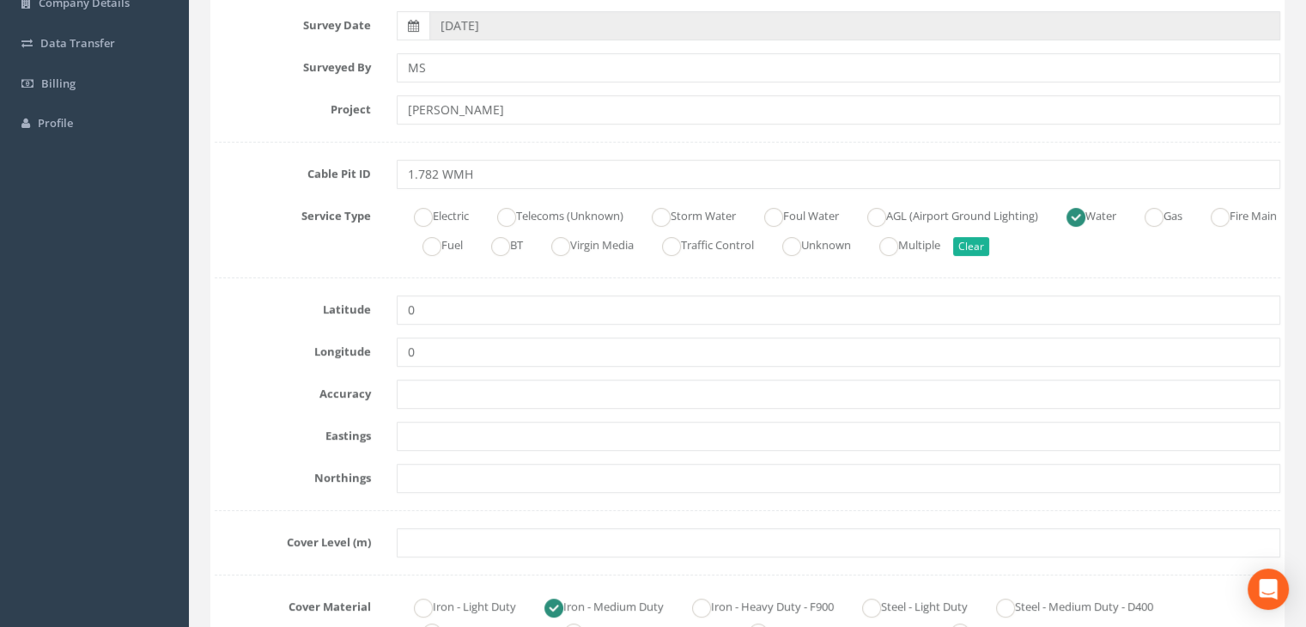
scroll to position [344, 0]
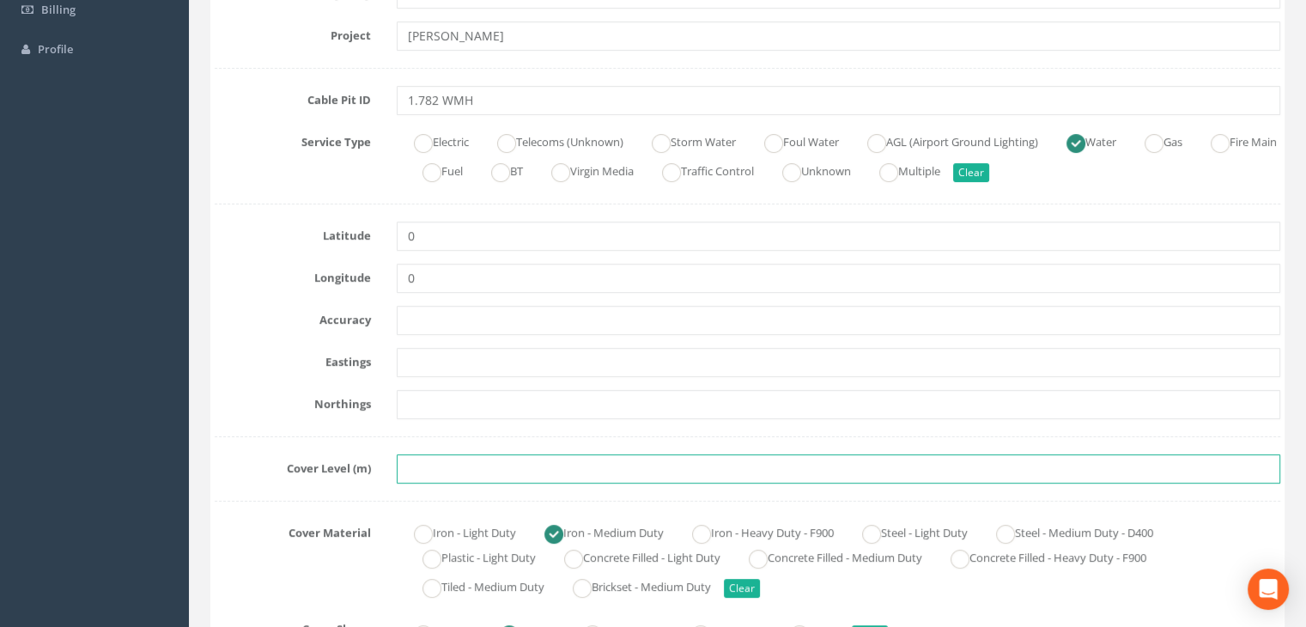
click at [454, 477] on input "text" at bounding box center [839, 468] width 884 height 29
paste input "74.2910"
type input "74.2910"
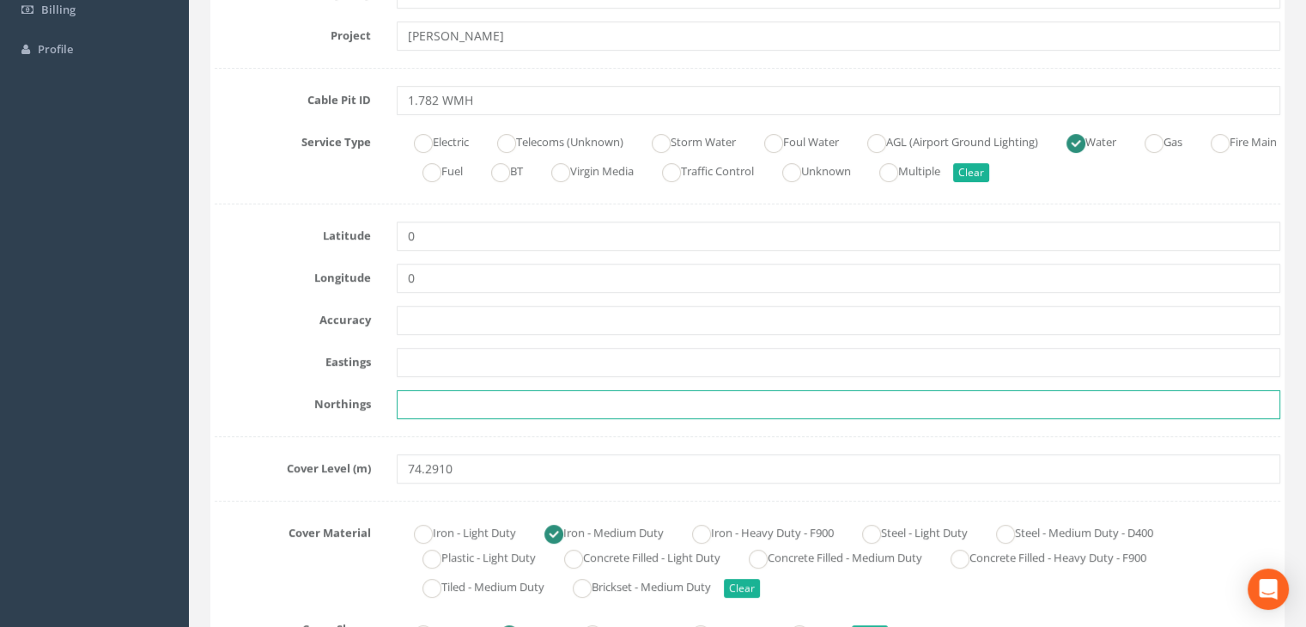
click at [429, 417] on input "text" at bounding box center [839, 404] width 884 height 29
paste input "205378.3300"
type input "205378.3300"
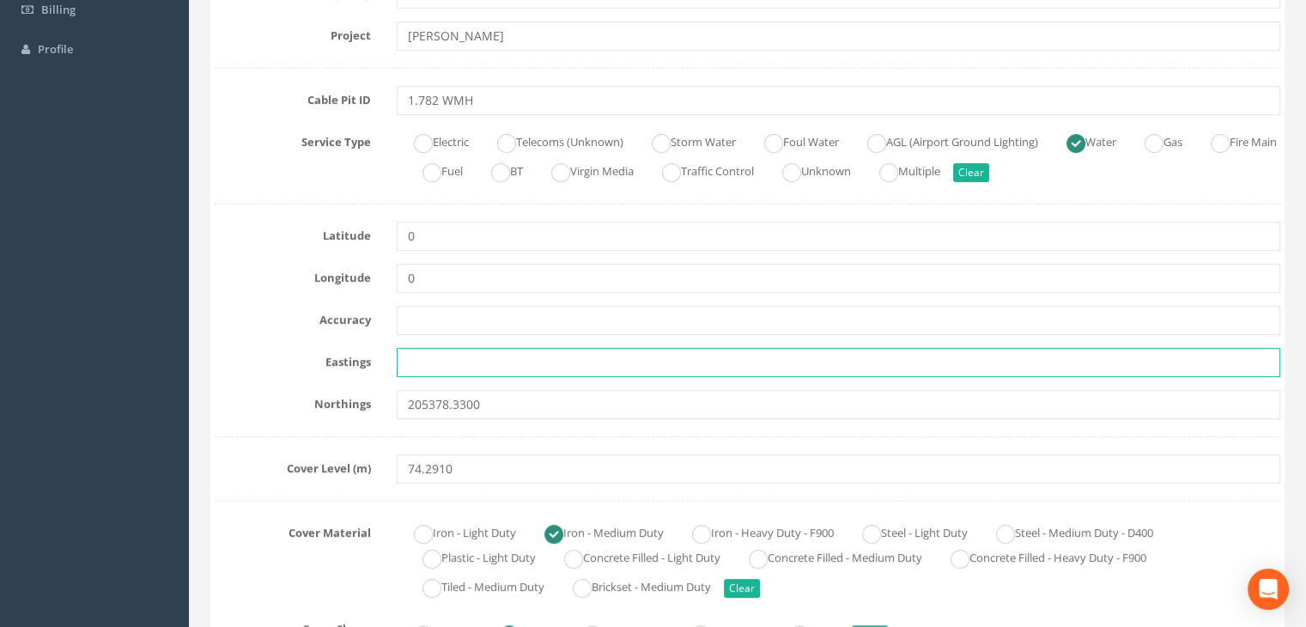
click at [478, 364] on input "text" at bounding box center [839, 362] width 884 height 29
paste input "429858.8200"
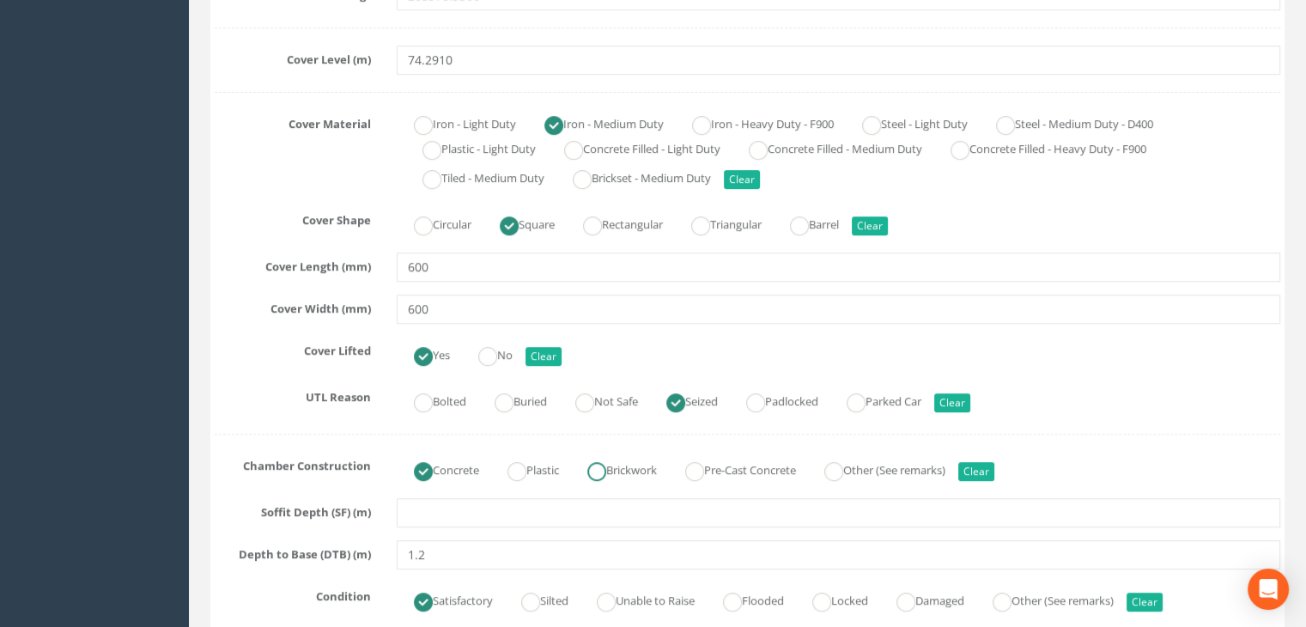
scroll to position [859, 0]
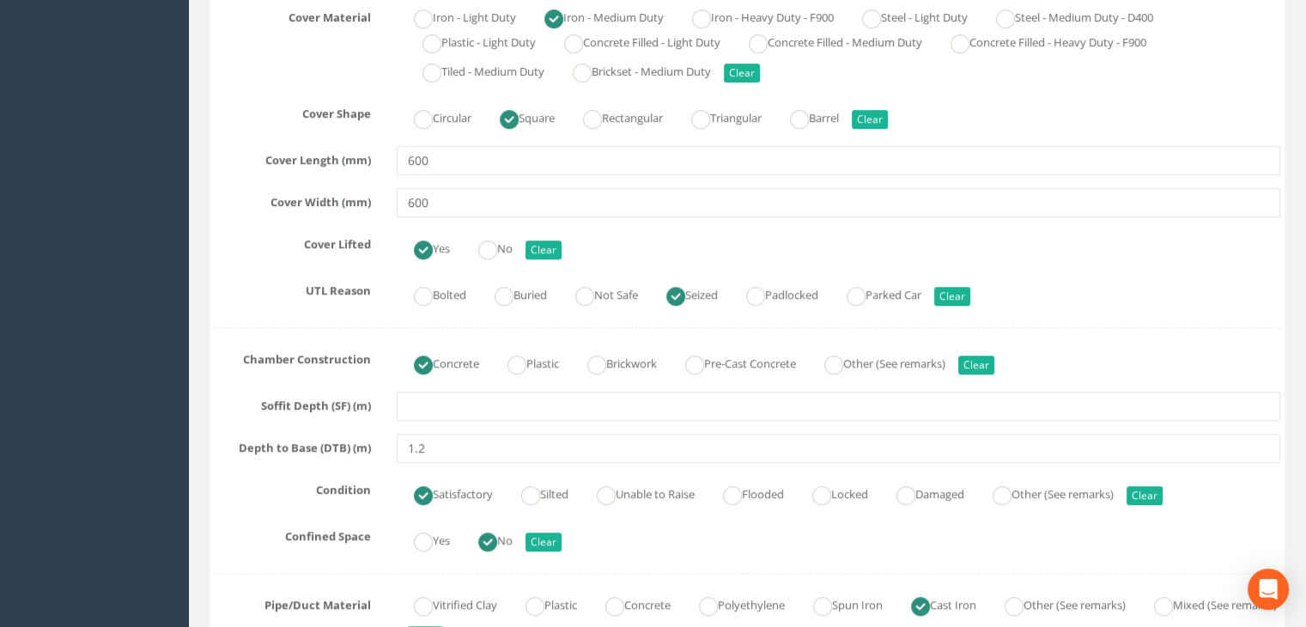
type input "429858.8200"
click at [458, 451] on input "1.2" at bounding box center [839, 448] width 884 height 29
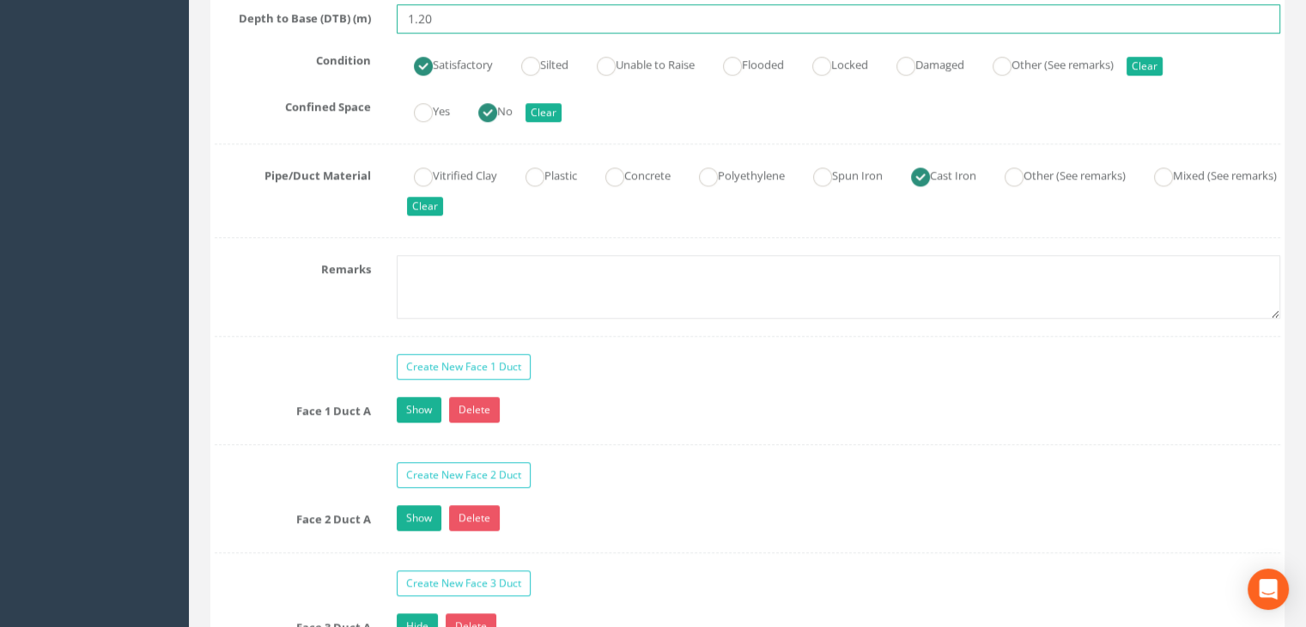
scroll to position [1460, 0]
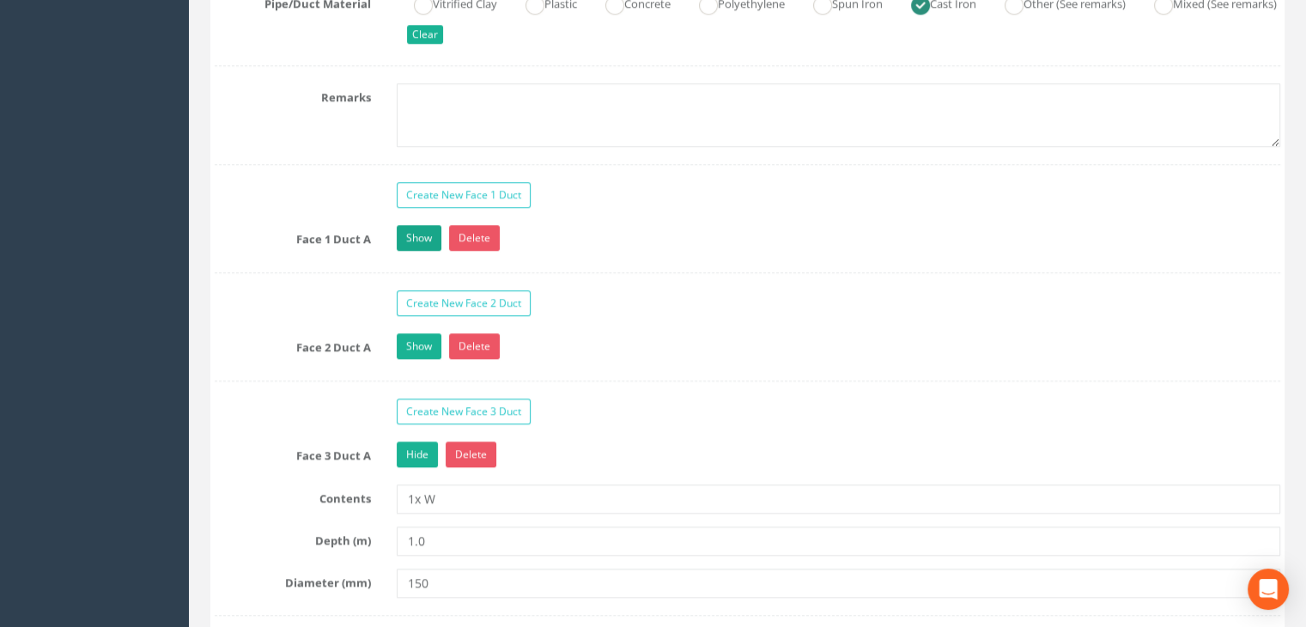
type input "1.20"
click at [426, 231] on link "Show" at bounding box center [419, 238] width 45 height 26
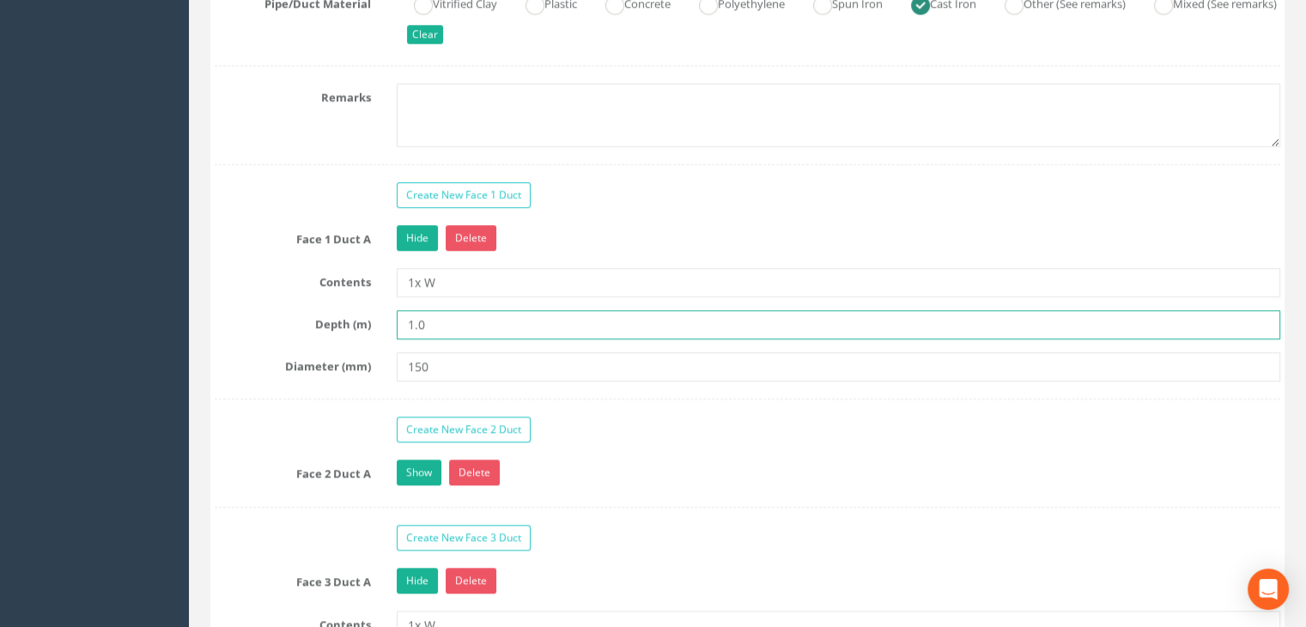
click at [455, 317] on input "1.0" at bounding box center [839, 324] width 884 height 29
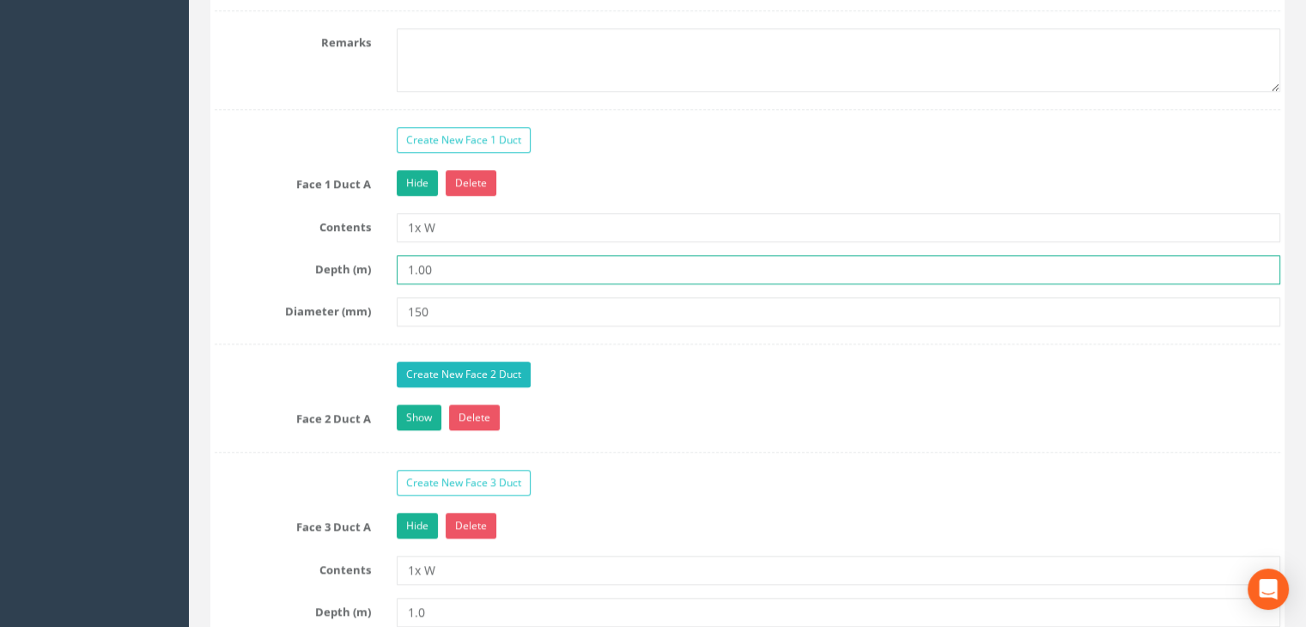
scroll to position [1546, 0]
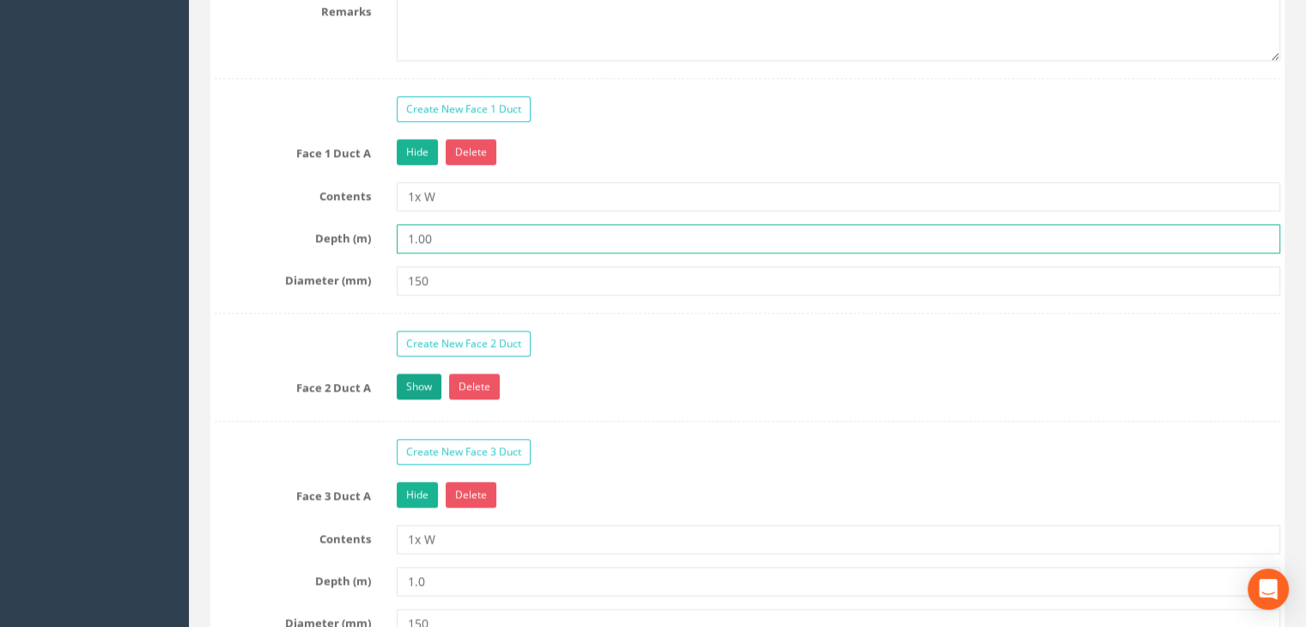
type input "1.00"
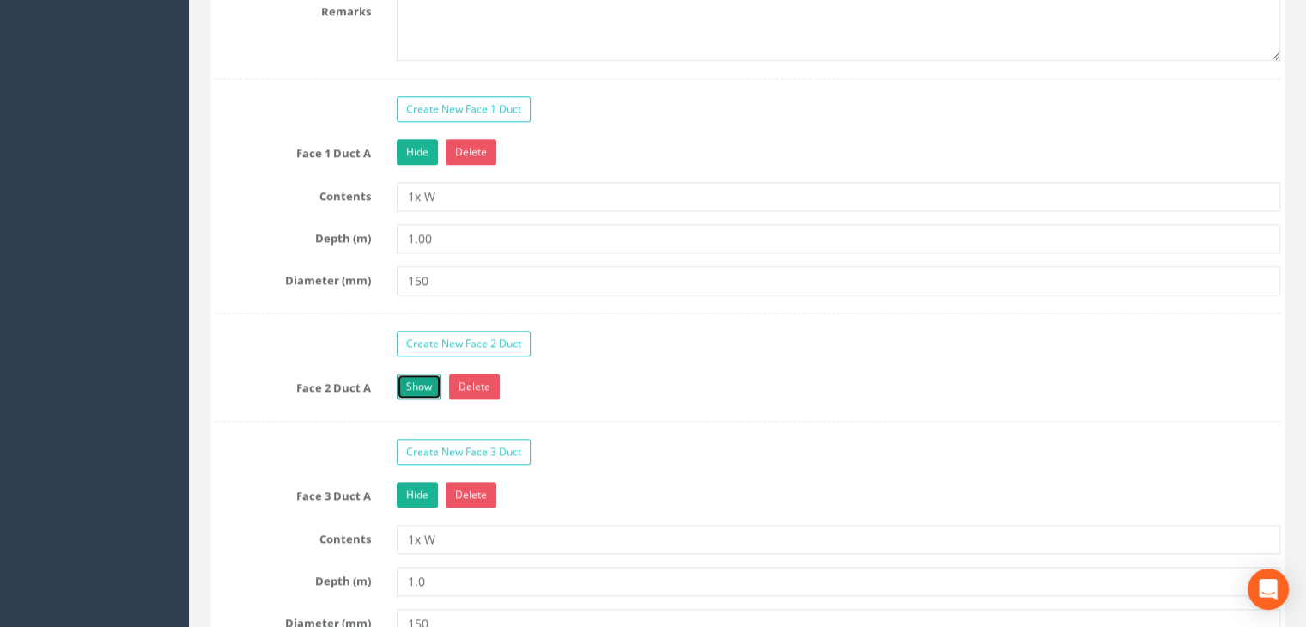
click at [418, 375] on link "Show" at bounding box center [419, 387] width 45 height 26
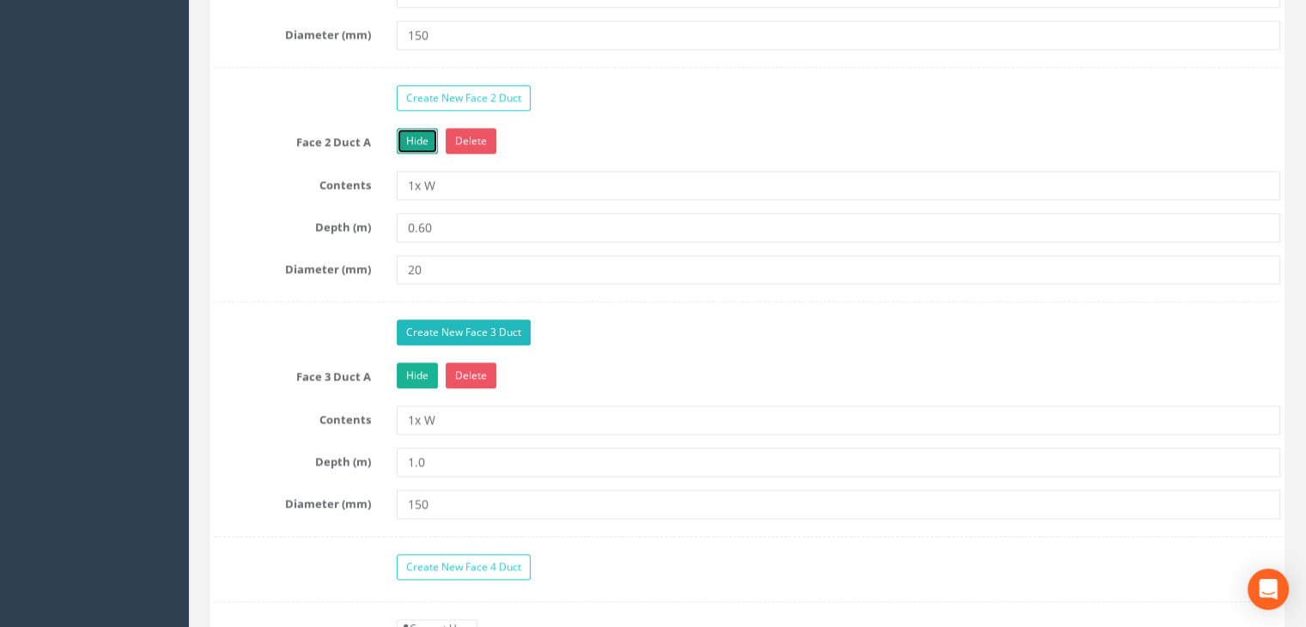
scroll to position [1804, 0]
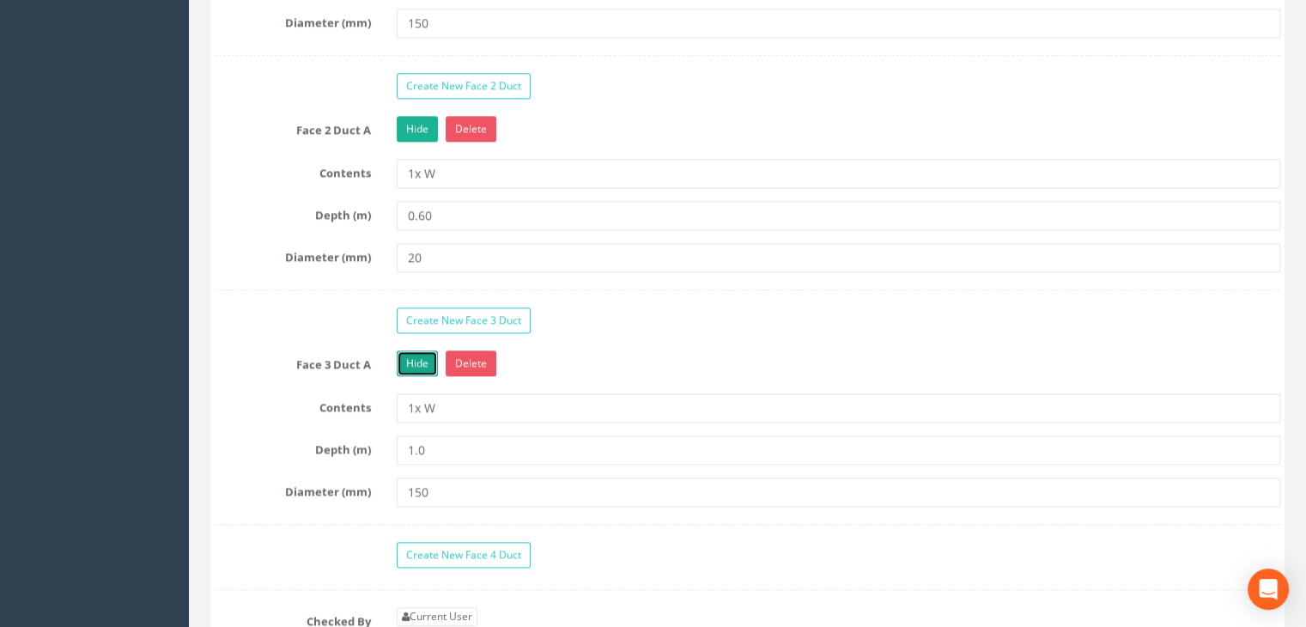
click at [422, 350] on link "Hide" at bounding box center [417, 363] width 41 height 26
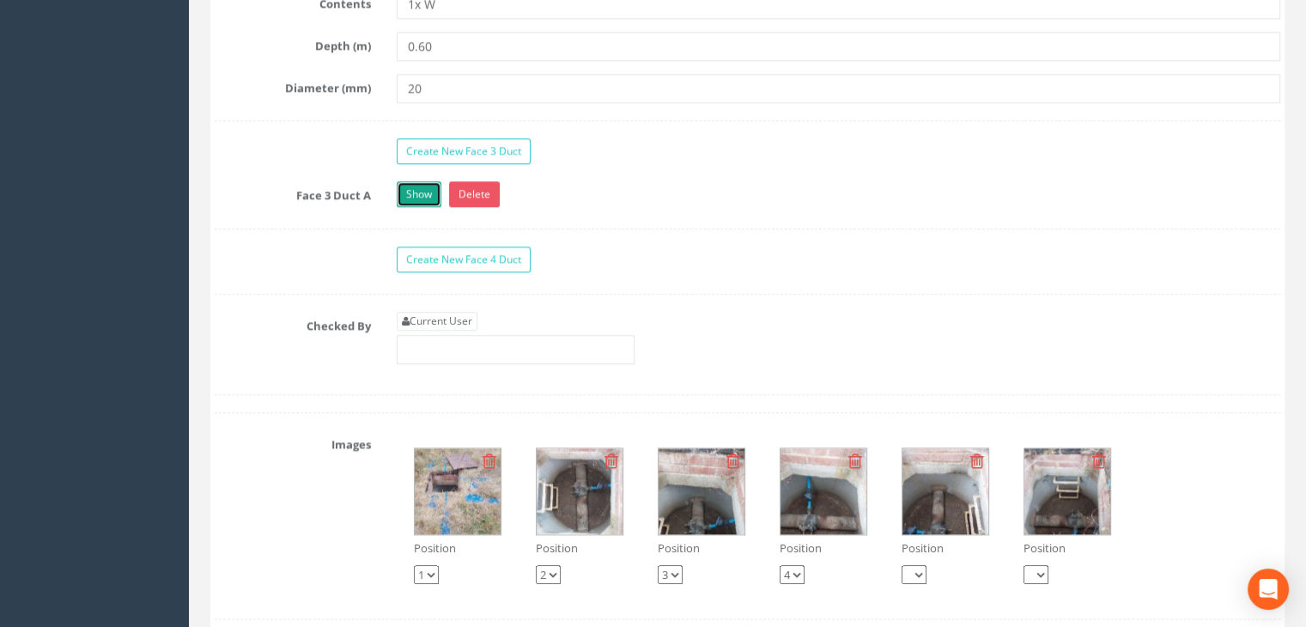
scroll to position [1975, 0]
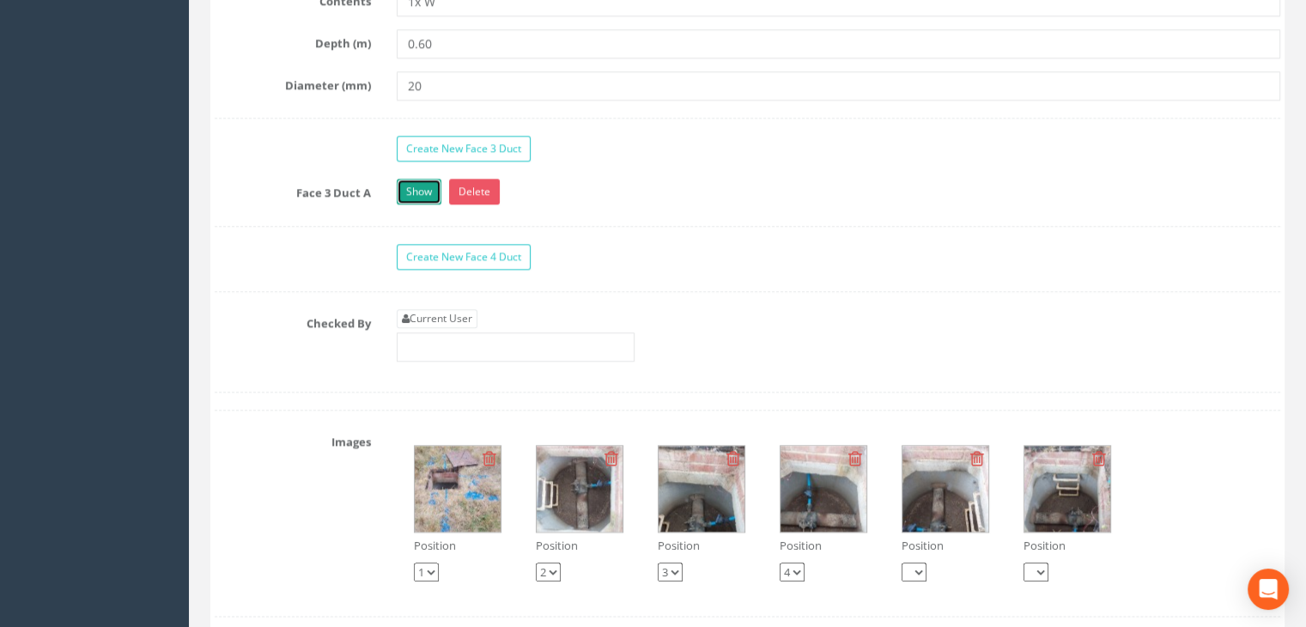
click at [426, 191] on link "Show" at bounding box center [419, 192] width 45 height 26
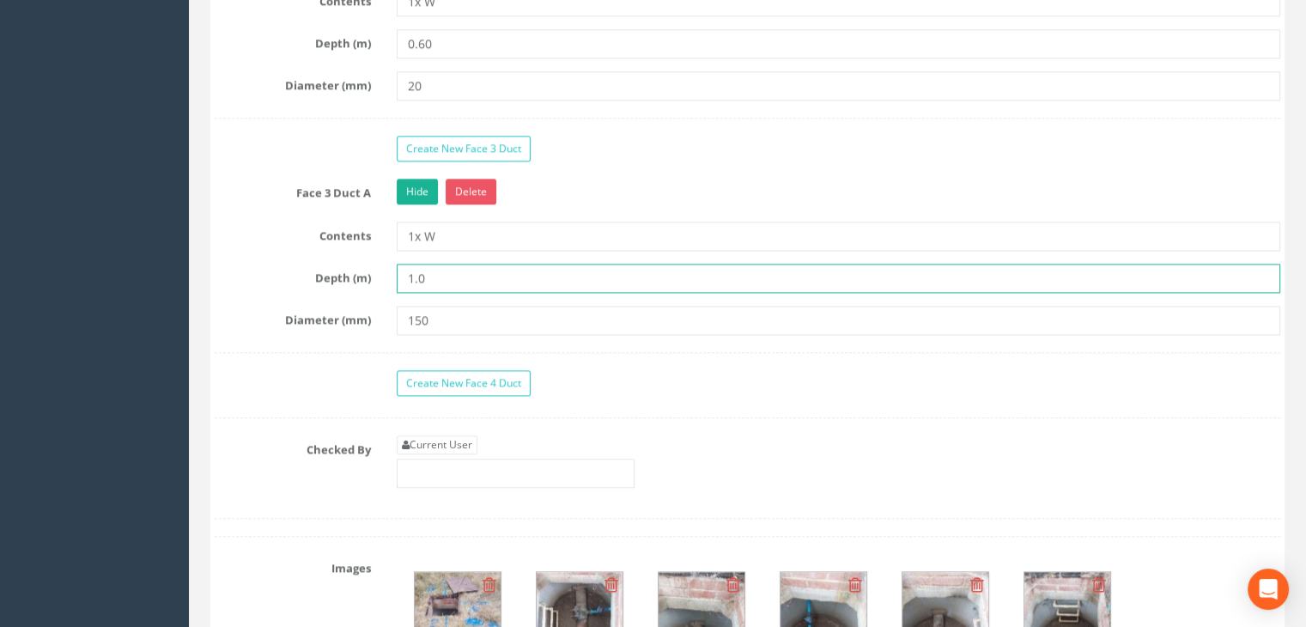
click at [454, 279] on input "1.0" at bounding box center [839, 278] width 884 height 29
type input "1.00"
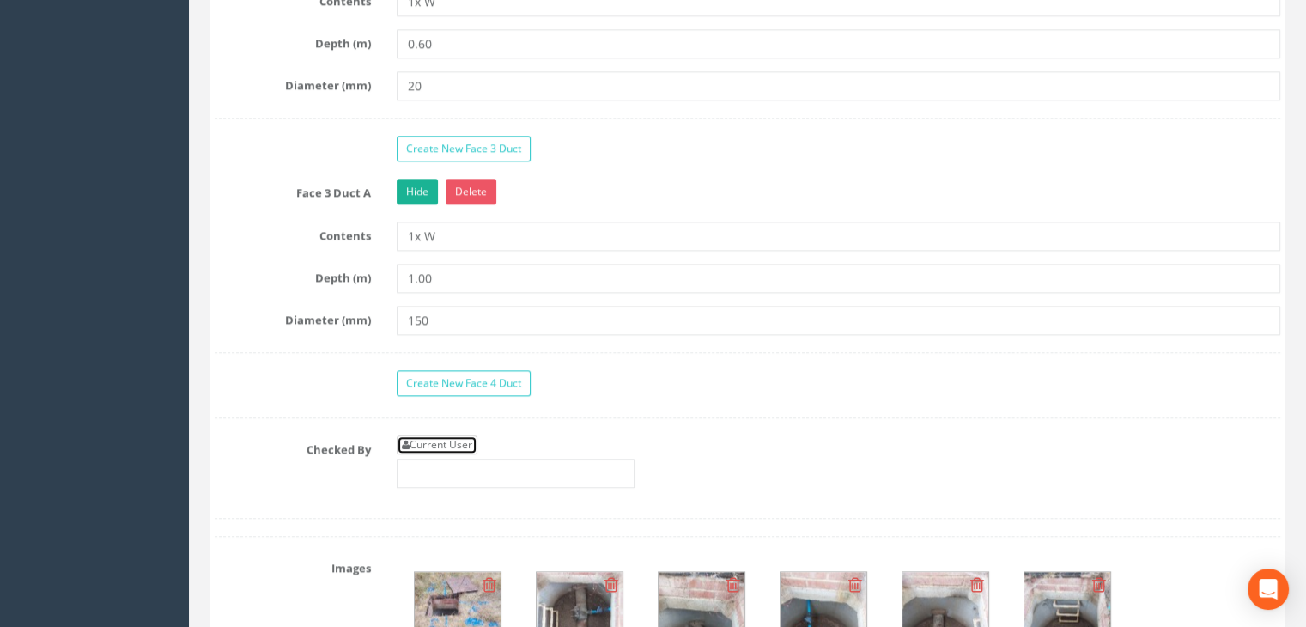
click at [429, 435] on link "Current User" at bounding box center [437, 444] width 81 height 19
type input "[PERSON_NAME]"
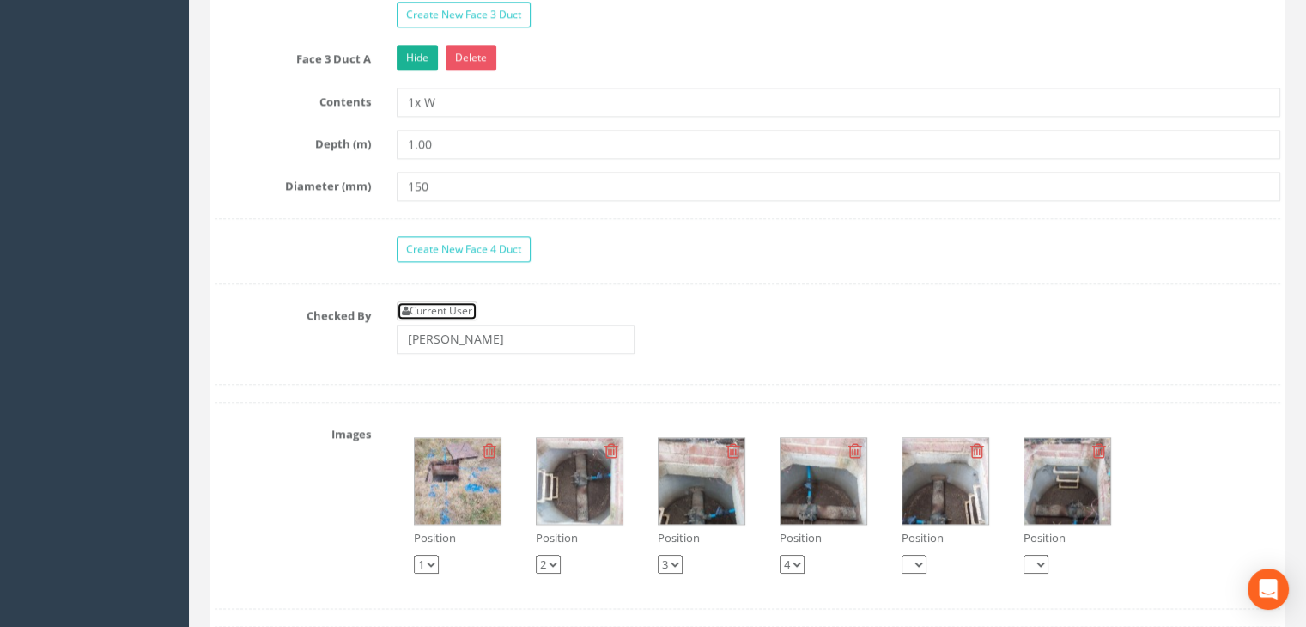
scroll to position [2147, 0]
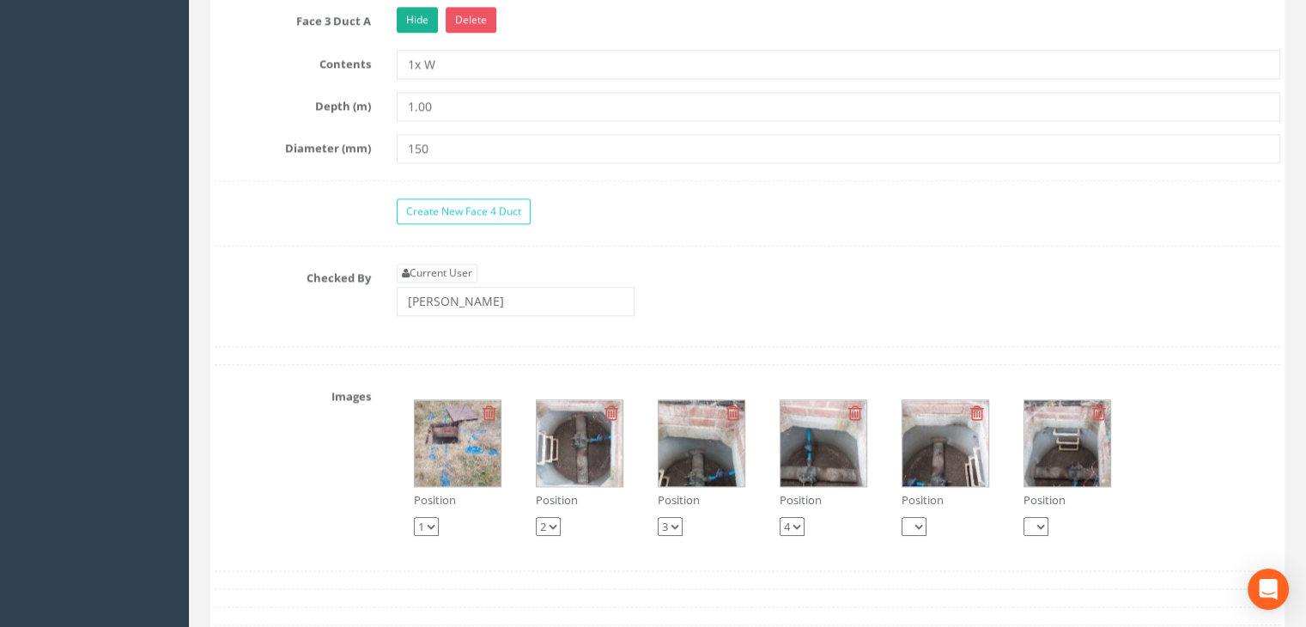
click at [455, 436] on img at bounding box center [458, 443] width 86 height 86
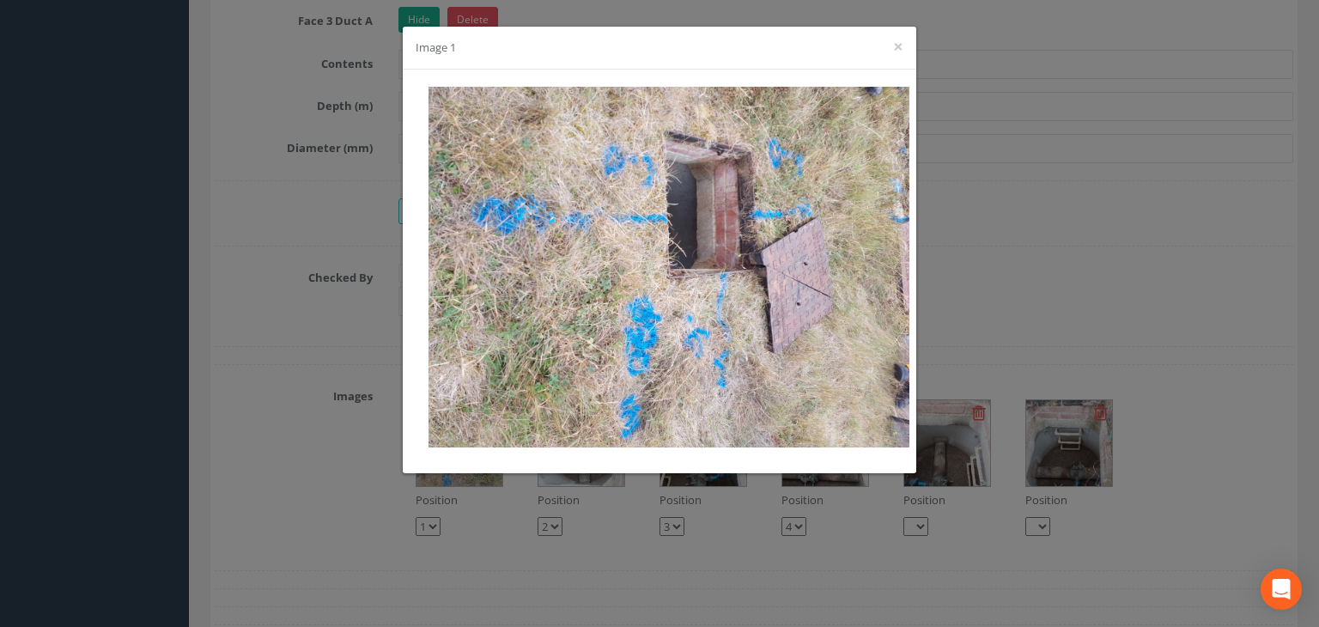
click at [1034, 261] on div "Image 1 ×" at bounding box center [659, 313] width 1319 height 627
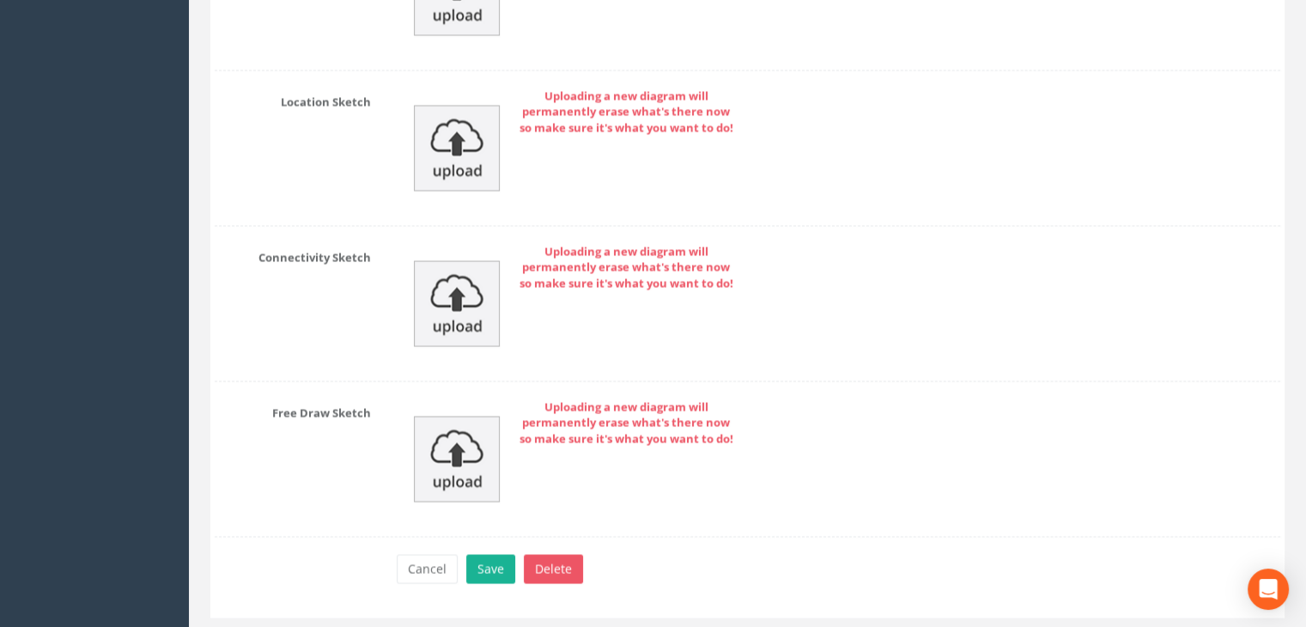
scroll to position [3232, 0]
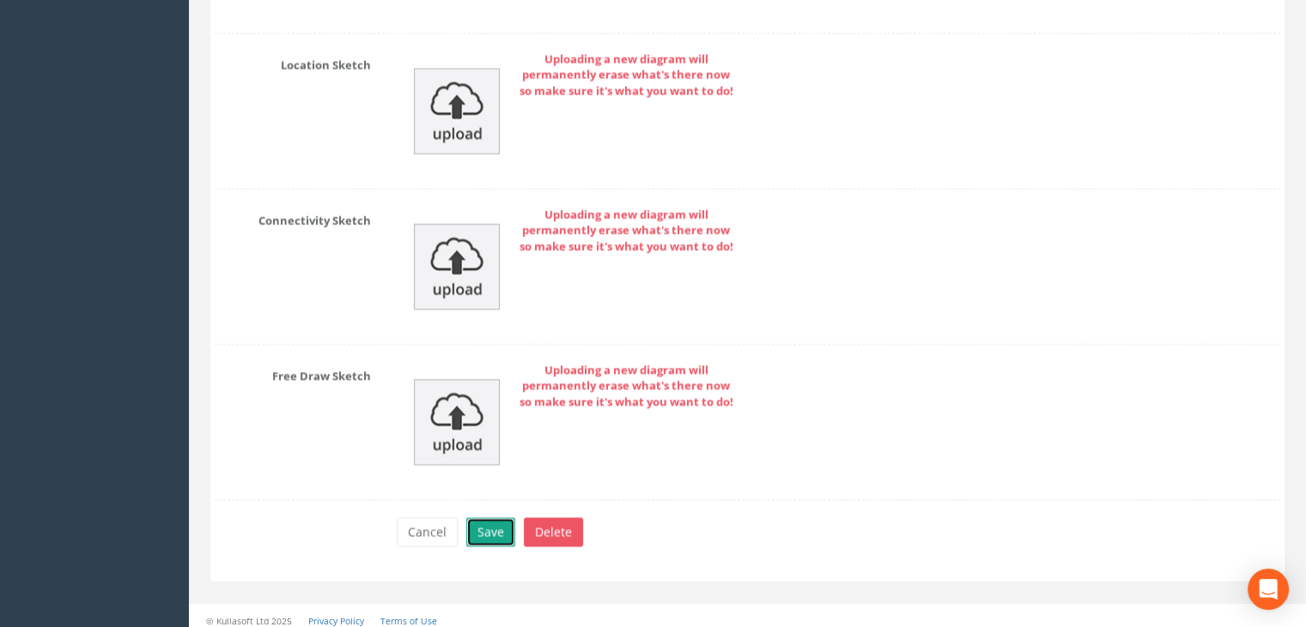
click at [490, 517] on button "Save" at bounding box center [490, 531] width 49 height 29
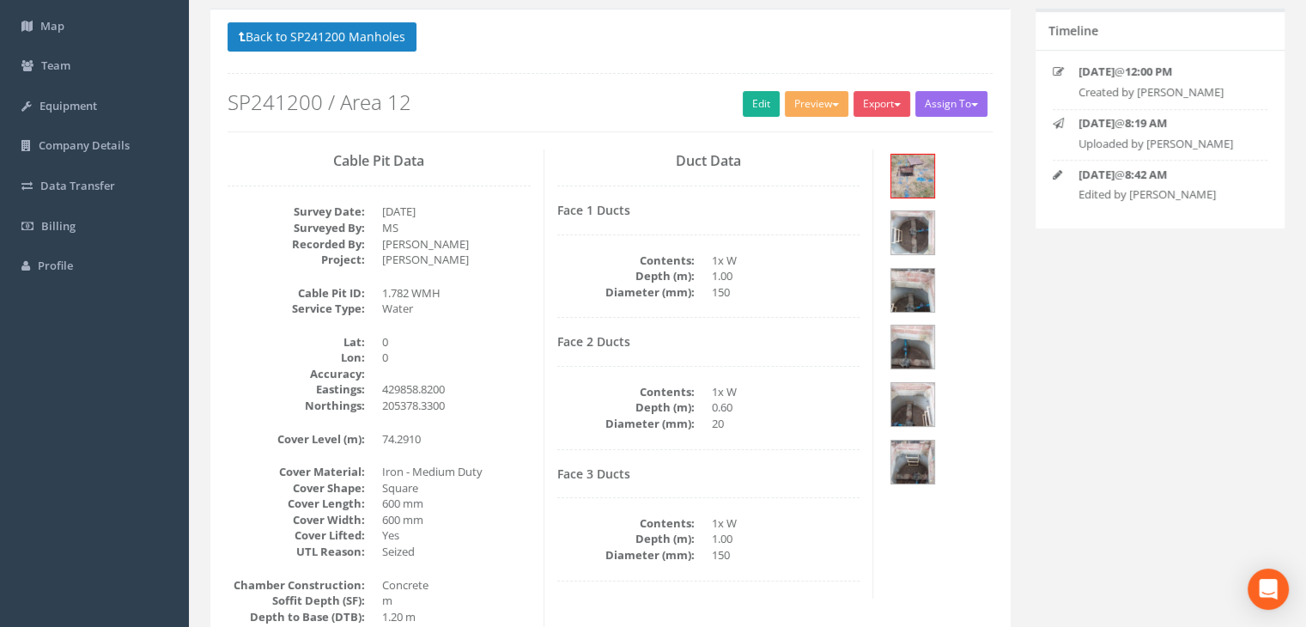
scroll to position [29, 0]
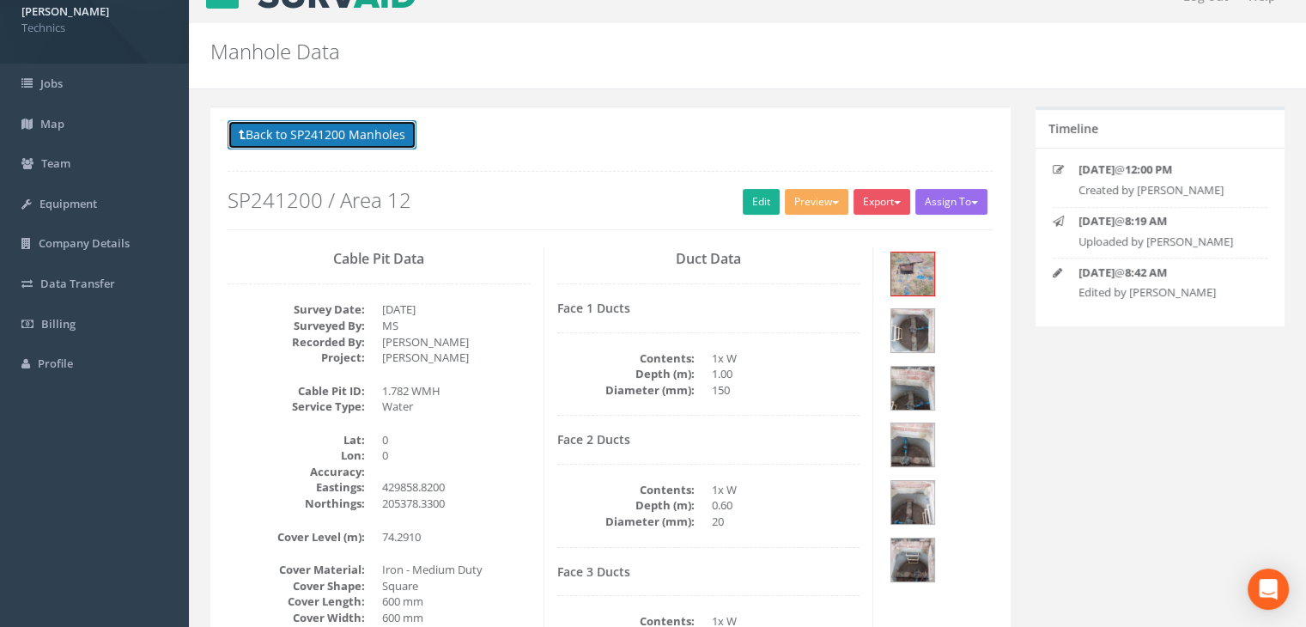
click at [379, 133] on button "Back to SP241200 Manholes" at bounding box center [322, 134] width 189 height 29
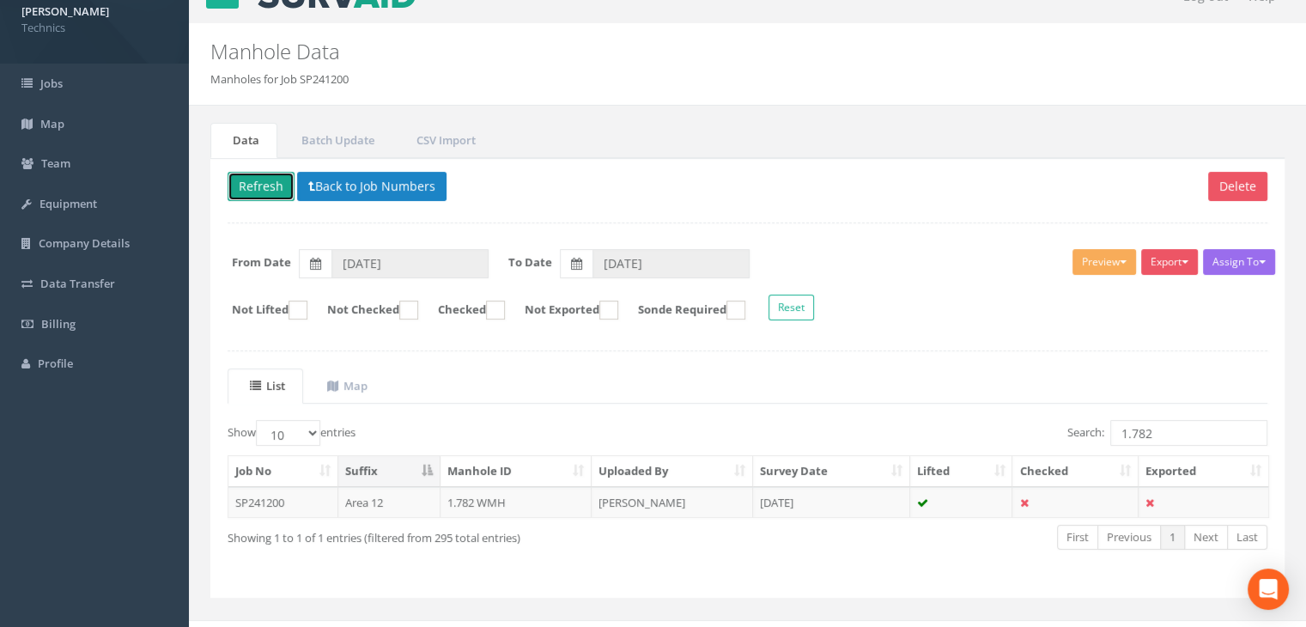
click at [268, 192] on button "Refresh" at bounding box center [261, 186] width 67 height 29
click at [1156, 432] on input "1.782" at bounding box center [1188, 433] width 157 height 26
type input "1.783"
click at [708, 504] on td "[PERSON_NAME]" at bounding box center [672, 502] width 161 height 31
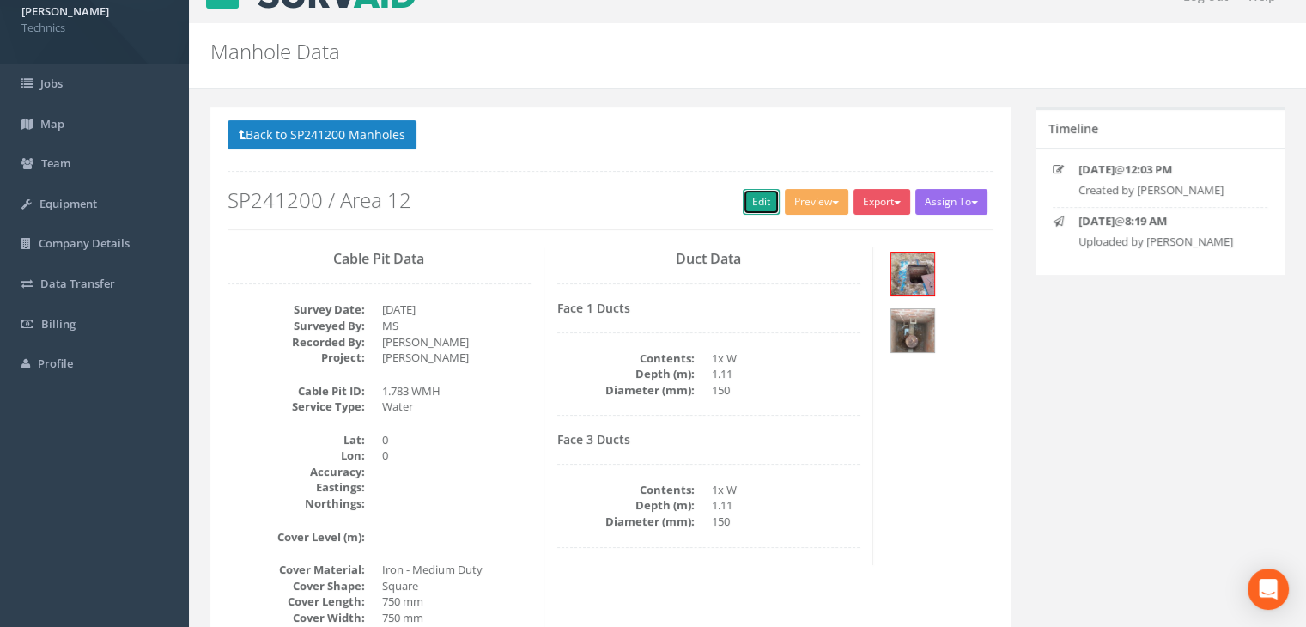
click at [743, 202] on link "Edit" at bounding box center [761, 202] width 37 height 26
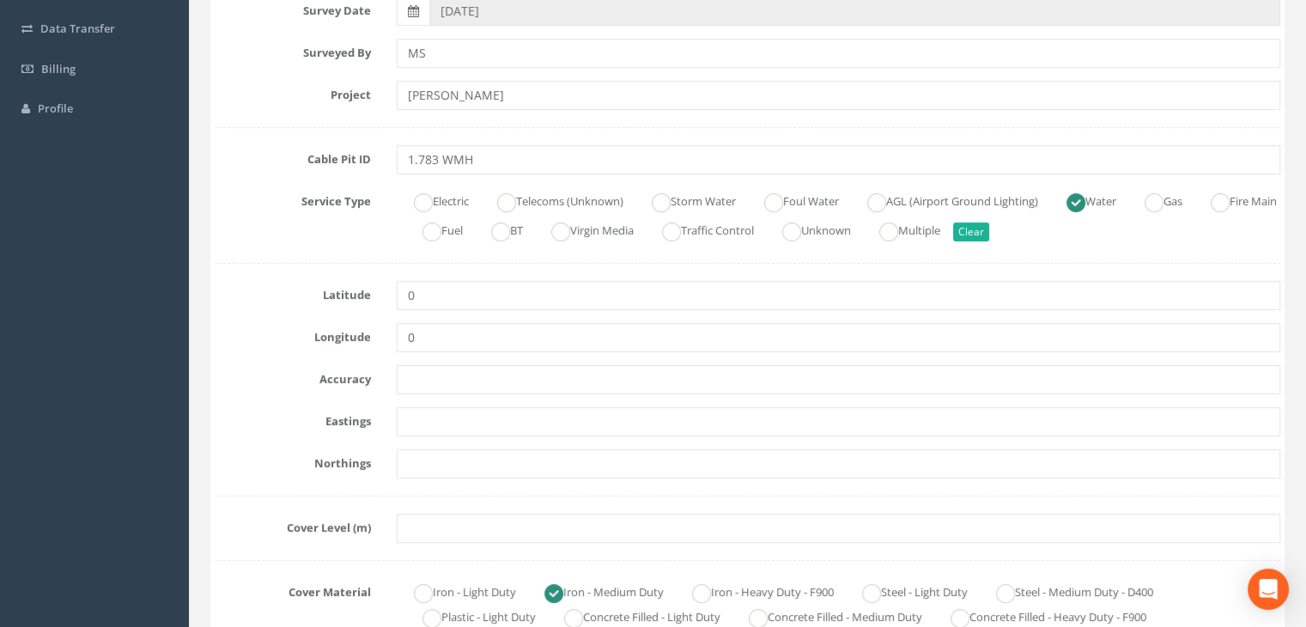
scroll to position [373, 0]
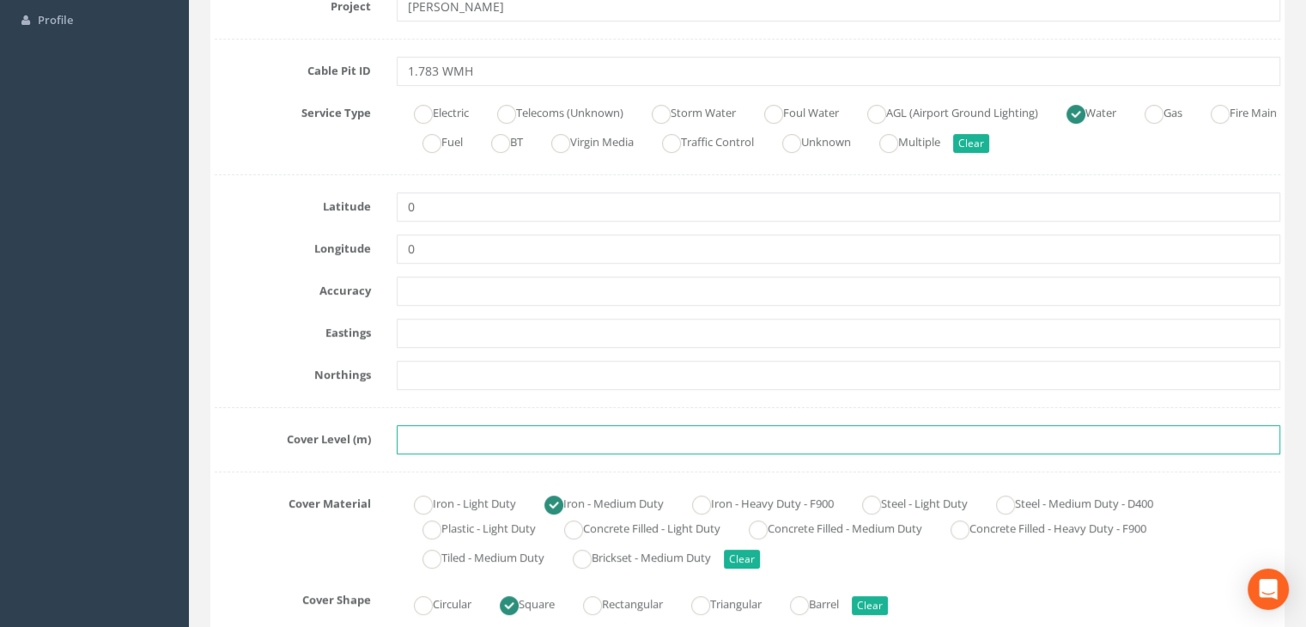
click at [478, 440] on input "text" at bounding box center [839, 439] width 884 height 29
paste input "74.4390"
type input "74.4390"
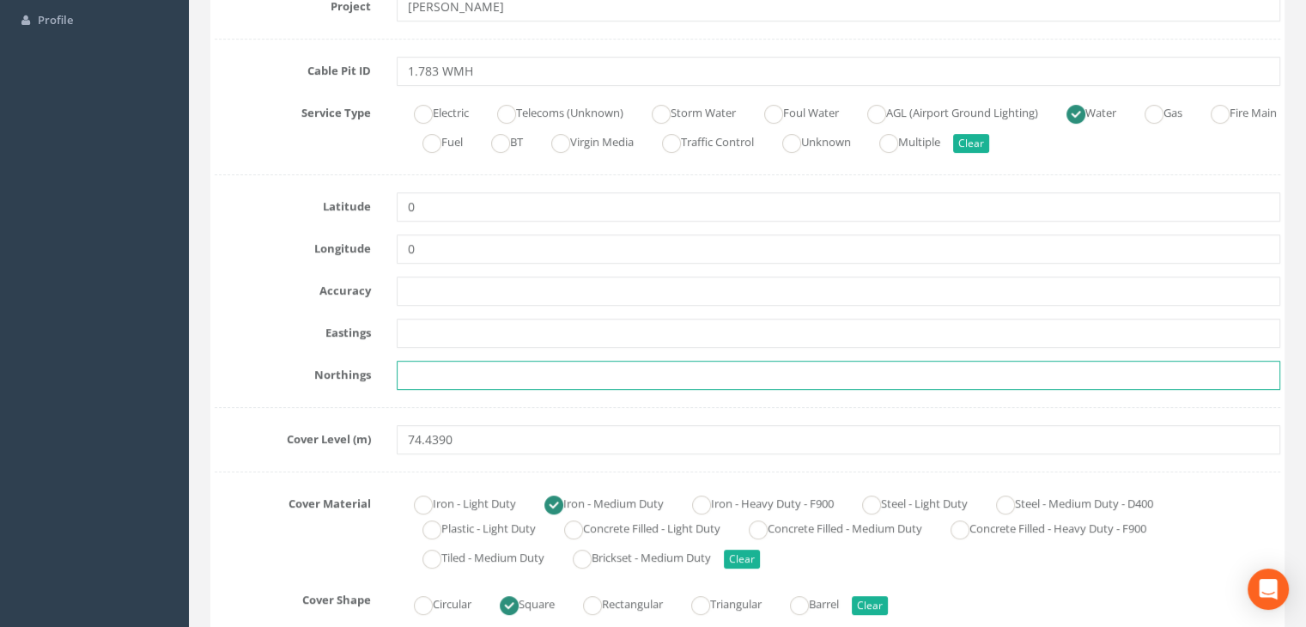
click at [468, 378] on input "text" at bounding box center [839, 375] width 884 height 29
paste input "205380.3070"
type input "205380.3070"
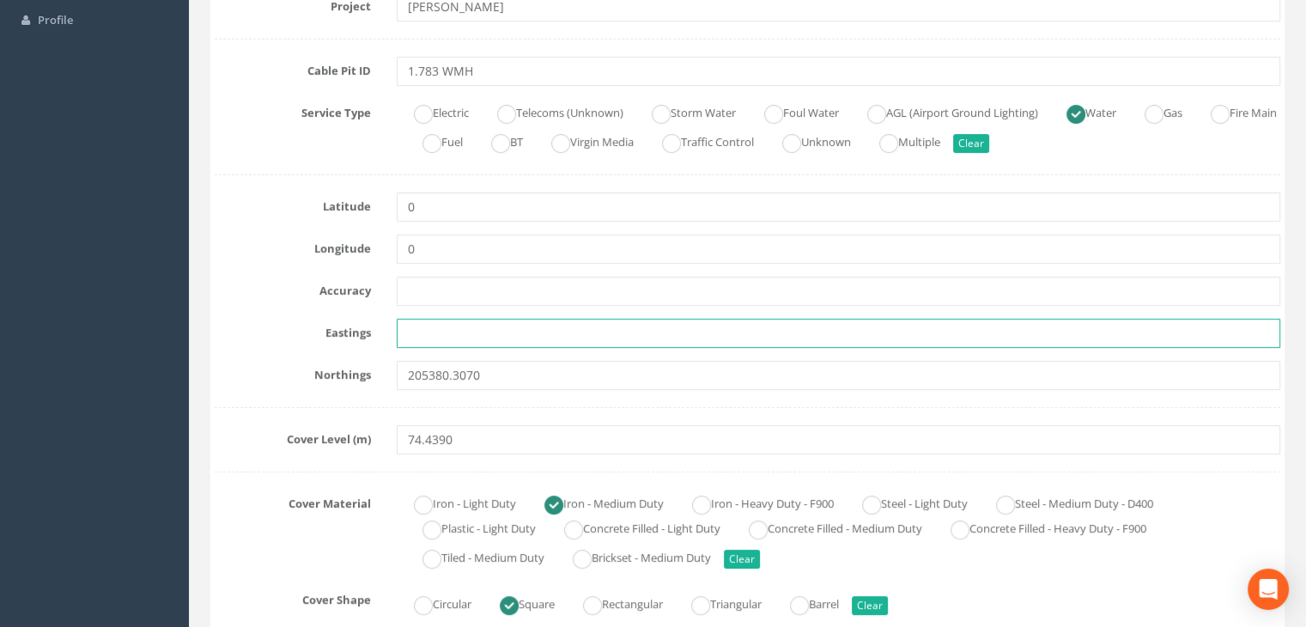
click at [483, 337] on input "text" at bounding box center [839, 333] width 884 height 29
paste input "429857.0800"
type input "429857.0800"
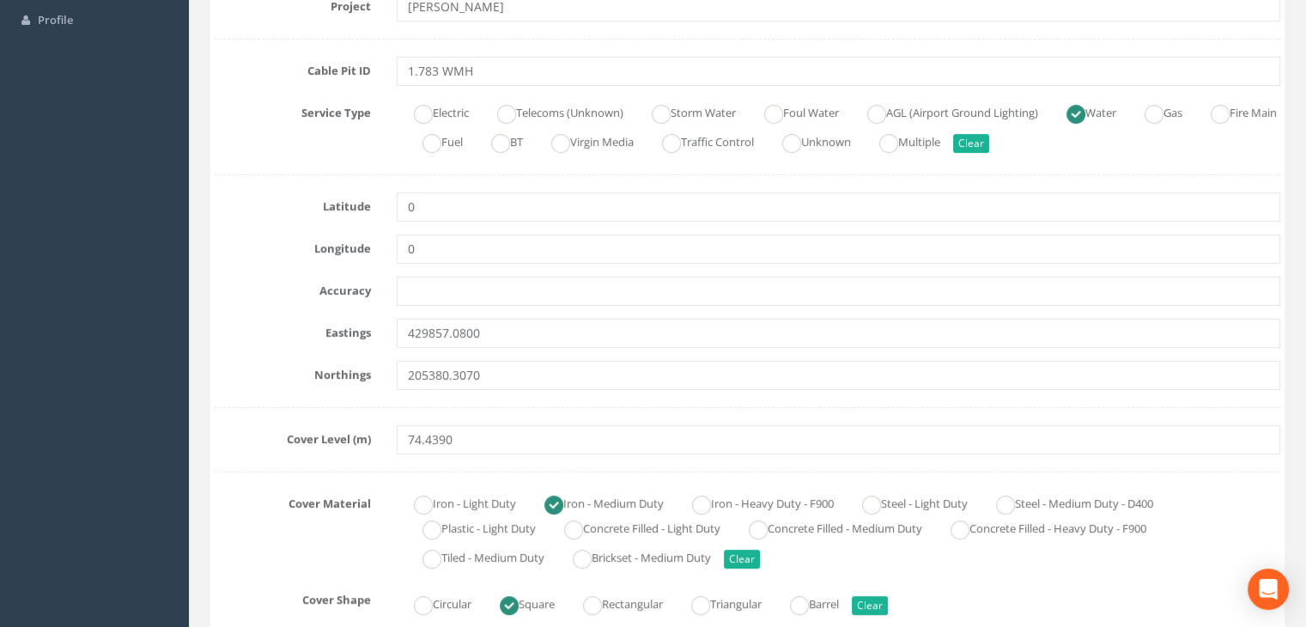
scroll to position [716, 0]
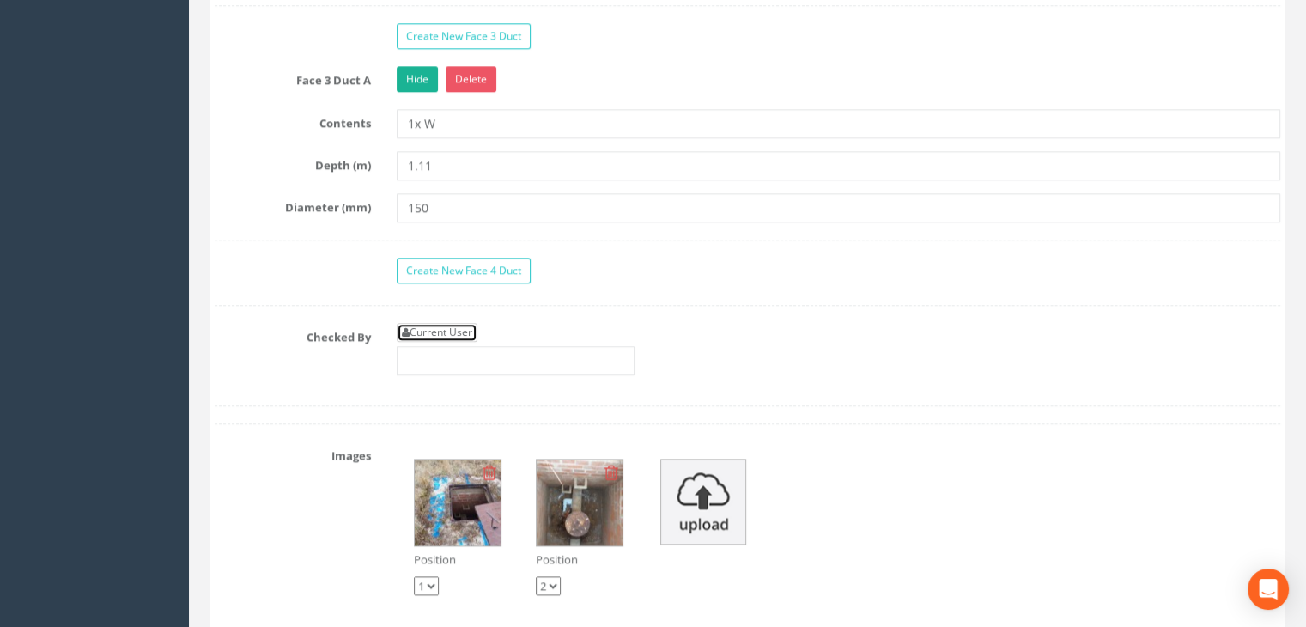
click at [429, 324] on link "Current User" at bounding box center [437, 332] width 81 height 19
type input "[PERSON_NAME]"
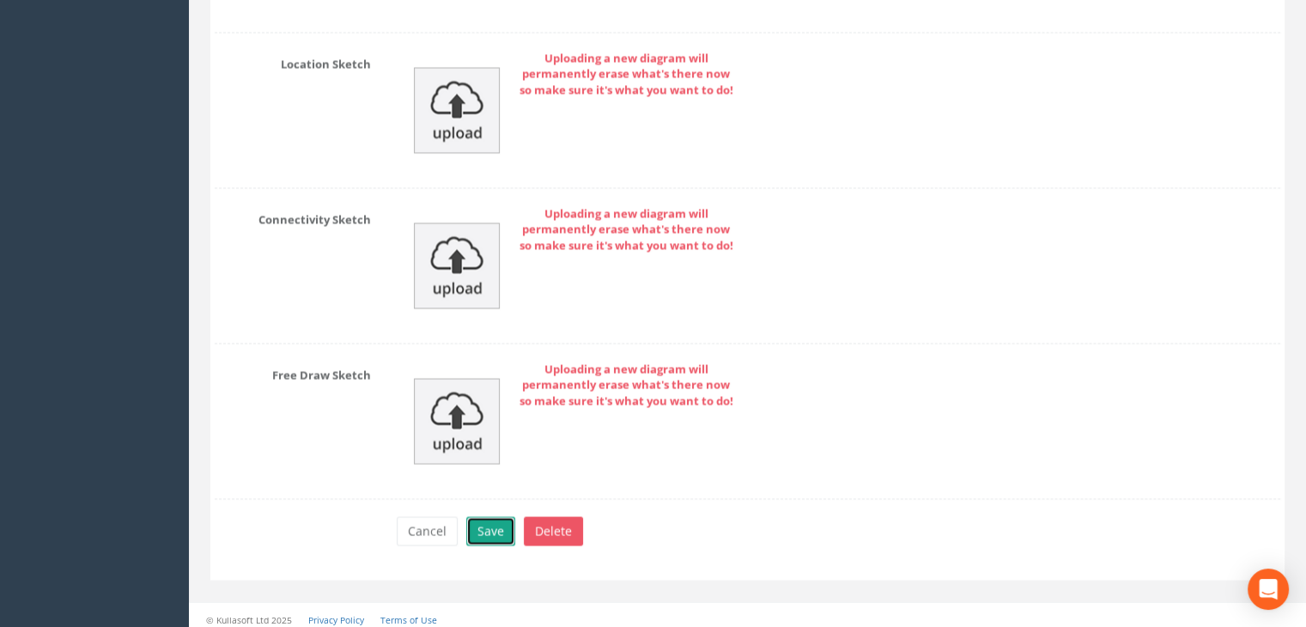
click at [496, 523] on button "Save" at bounding box center [490, 530] width 49 height 29
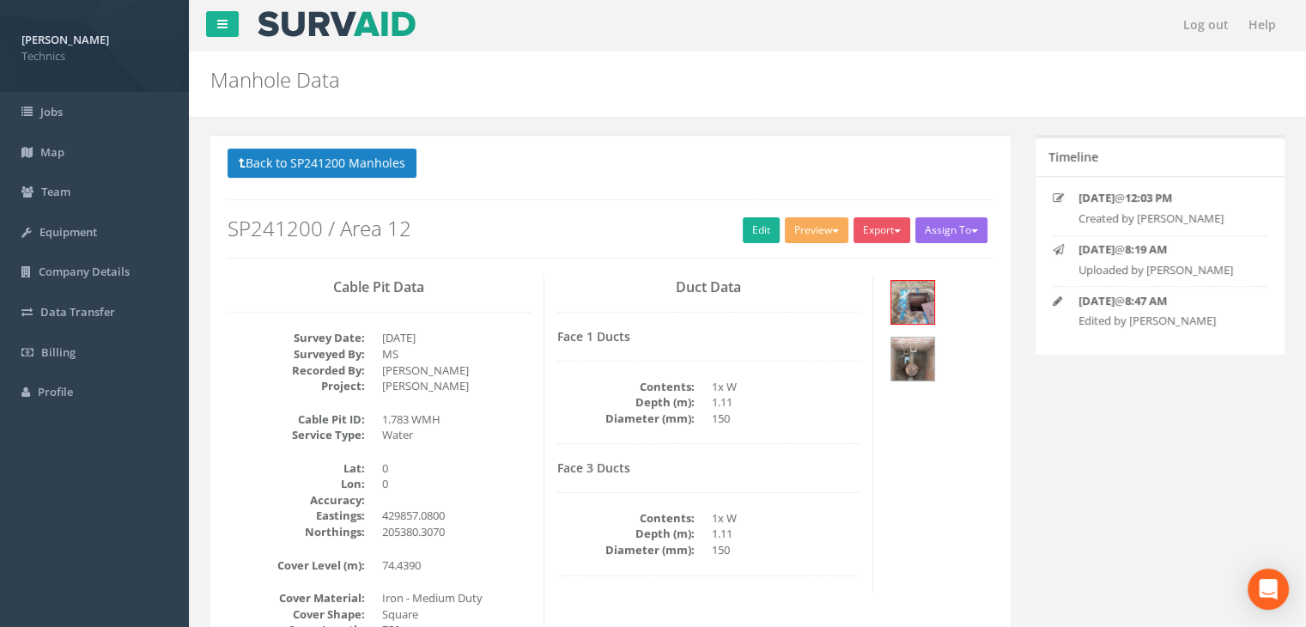
scroll to position [0, 0]
click at [344, 164] on button "Back to SP241200 Manholes" at bounding box center [322, 163] width 189 height 29
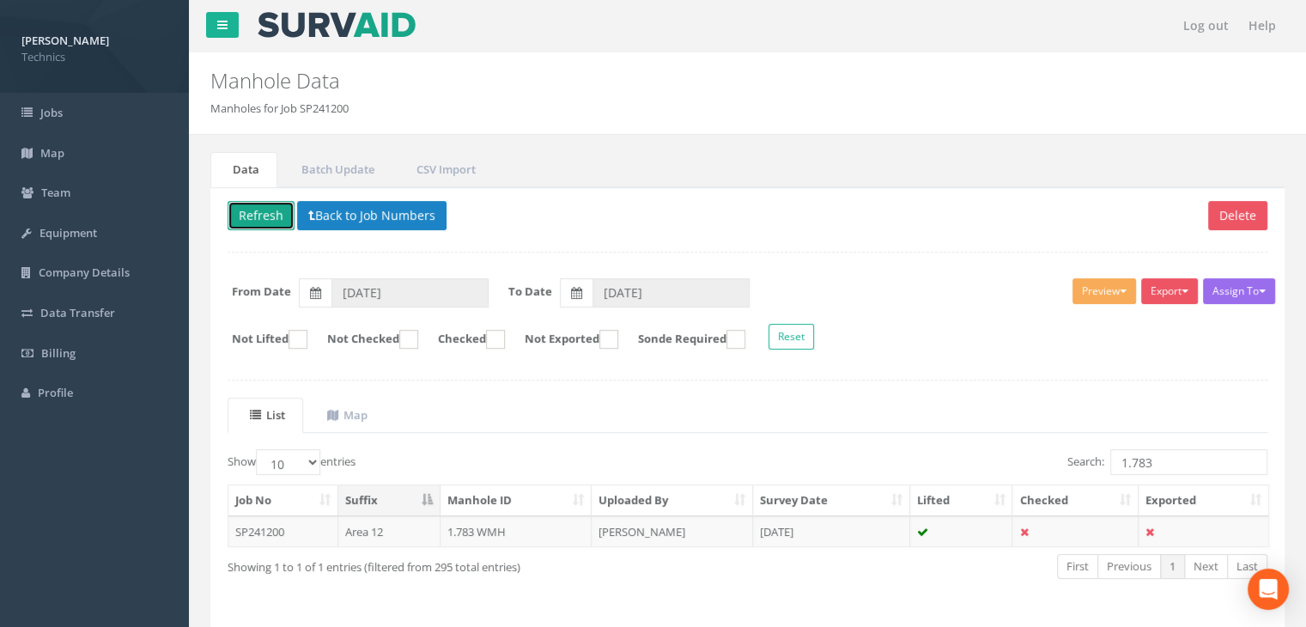
click at [265, 223] on button "Refresh" at bounding box center [261, 215] width 67 height 29
